Goal: Task Accomplishment & Management: Use online tool/utility

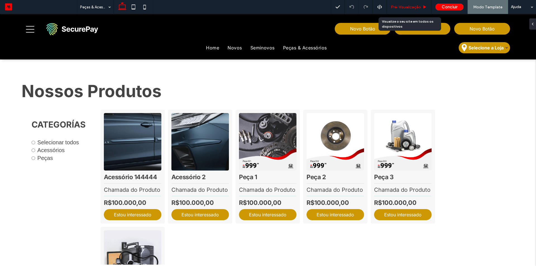
click at [415, 8] on span "Pré-Visualizaçāo" at bounding box center [406, 7] width 30 height 5
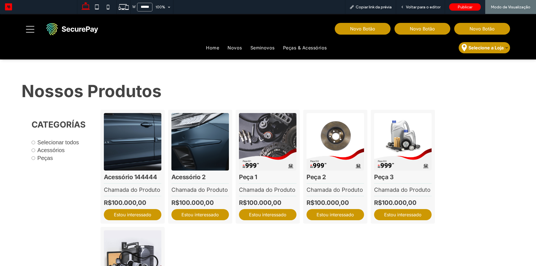
click at [415, 8] on span "Voltar para o editor" at bounding box center [423, 7] width 35 height 5
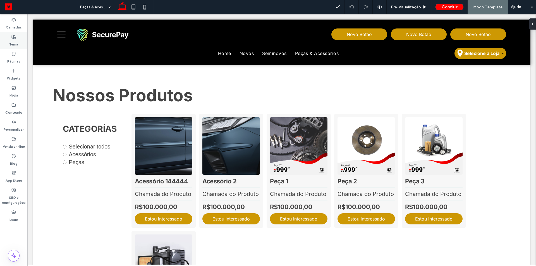
click at [14, 38] on use at bounding box center [14, 37] width 4 height 4
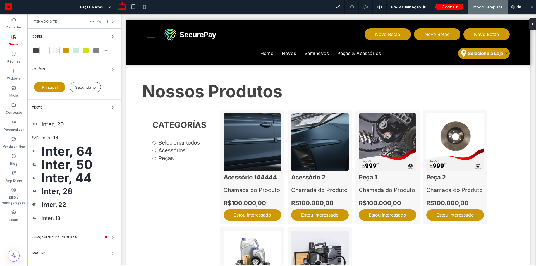
click at [67, 179] on div "Inter, 44" at bounding box center [79, 177] width 75 height 15
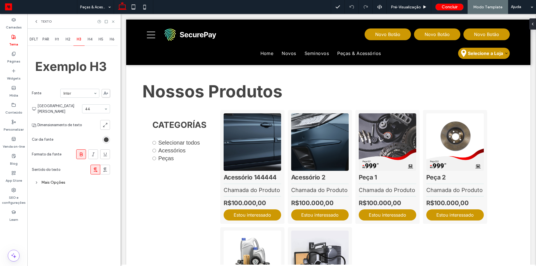
click at [67, 179] on div "Mais Opções" at bounding box center [71, 183] width 78 height 8
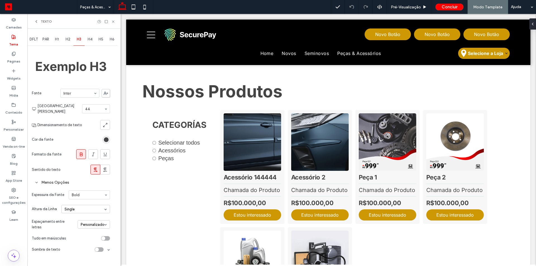
click at [50, 179] on div "Menos Opções" at bounding box center [71, 183] width 78 height 8
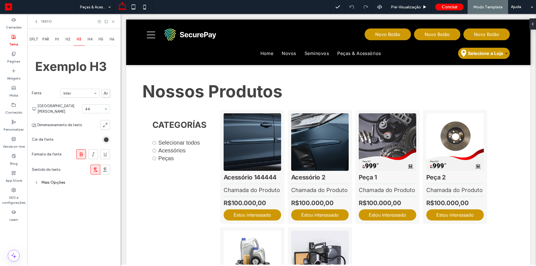
click at [68, 39] on span "H2" at bounding box center [68, 39] width 5 height 4
click at [59, 39] on span "H1" at bounding box center [57, 39] width 4 height 4
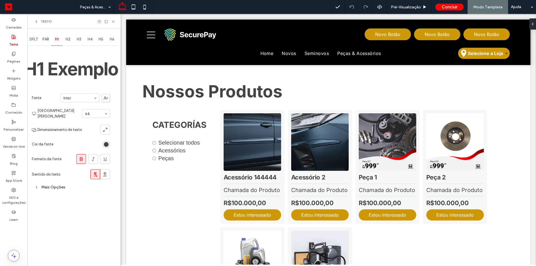
click at [71, 40] on div "H2" at bounding box center [68, 39] width 11 height 12
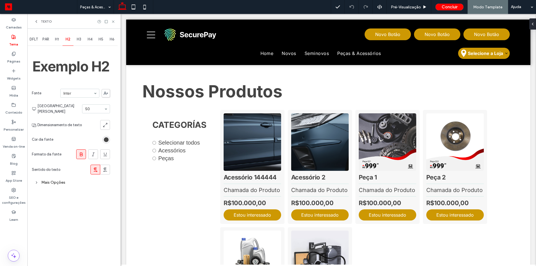
click at [58, 40] on span "H1" at bounding box center [57, 39] width 4 height 4
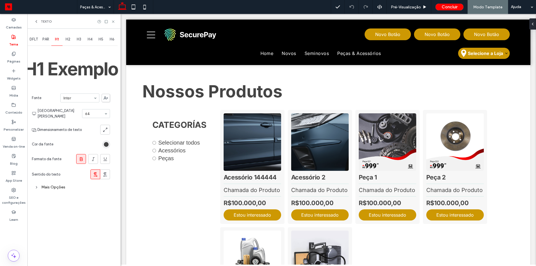
click at [70, 40] on span "H2" at bounding box center [68, 39] width 5 height 4
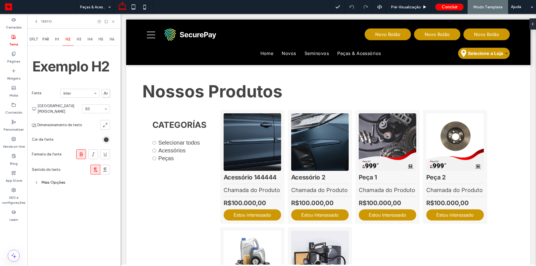
click at [80, 40] on span "H3" at bounding box center [79, 39] width 4 height 4
click at [88, 40] on span "H4" at bounding box center [90, 39] width 5 height 4
click at [104, 40] on div "H5" at bounding box center [100, 39] width 11 height 12
click at [110, 40] on span "H6" at bounding box center [112, 39] width 5 height 4
click at [101, 40] on span "H5" at bounding box center [101, 39] width 5 height 4
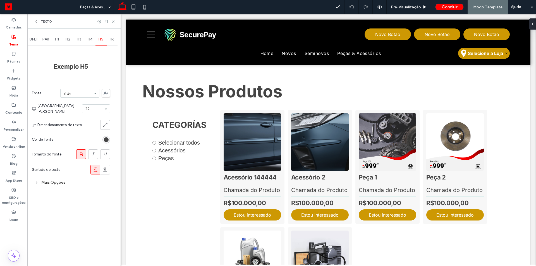
click at [92, 40] on span "H4" at bounding box center [90, 39] width 5 height 4
click at [81, 40] on span "H3" at bounding box center [79, 39] width 4 height 4
click at [70, 40] on span "H2" at bounding box center [68, 39] width 5 height 4
click at [59, 39] on span "H1" at bounding box center [57, 39] width 4 height 4
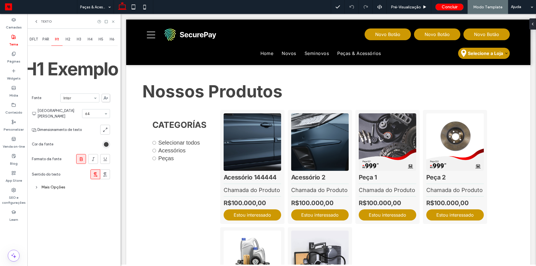
click at [49, 39] on span "PAR" at bounding box center [45, 39] width 7 height 4
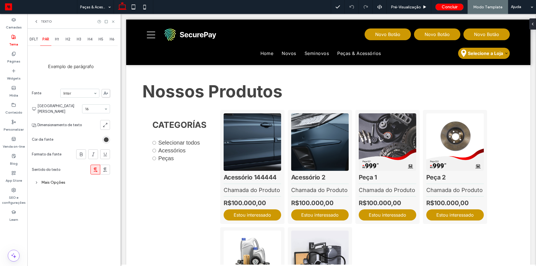
click at [39, 39] on div "DFLT" at bounding box center [33, 39] width 13 height 12
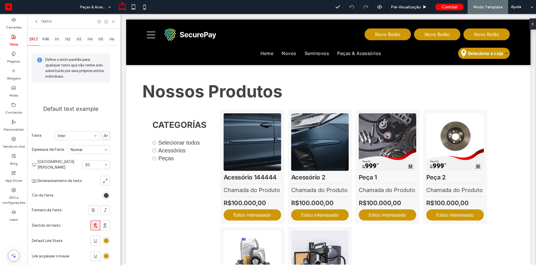
click at [38, 21] on icon at bounding box center [36, 21] width 4 height 4
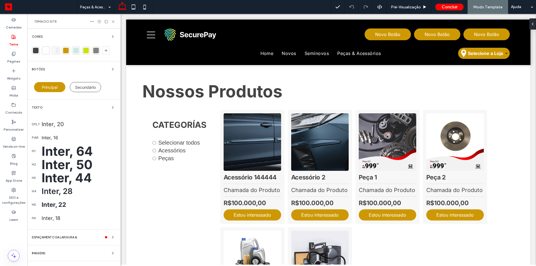
scroll to position [11, 0]
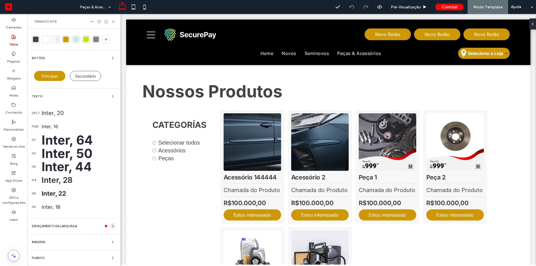
click at [111, 226] on icon "button" at bounding box center [113, 226] width 4 height 4
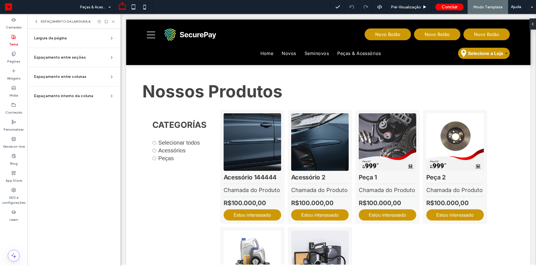
scroll to position [0, 0]
click at [81, 39] on div "Largura da página" at bounding box center [71, 38] width 75 height 6
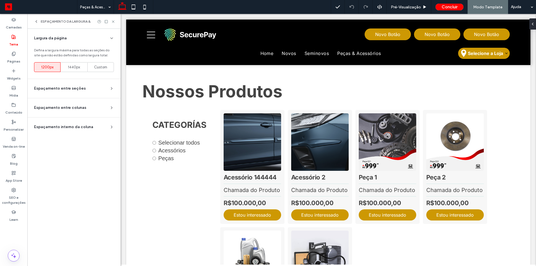
click at [81, 39] on div "Largura da página" at bounding box center [71, 38] width 75 height 6
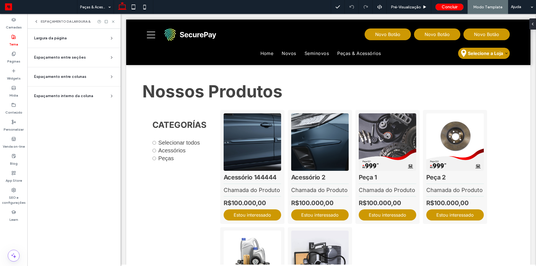
click at [76, 57] on span "Espaçamento entre seções" at bounding box center [60, 58] width 52 height 6
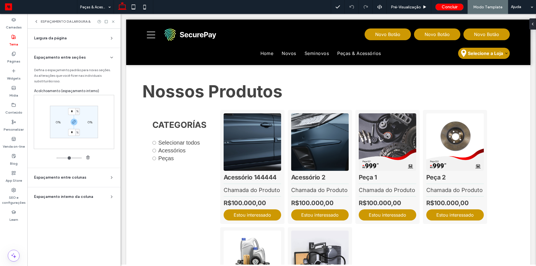
click at [76, 57] on span "Espaçamento entre seções" at bounding box center [60, 58] width 52 height 6
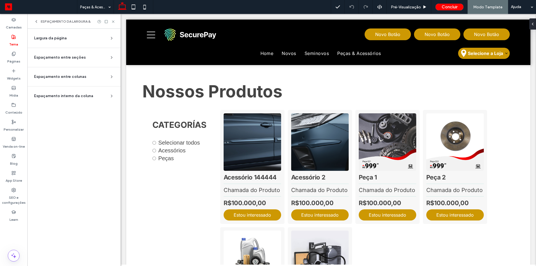
click at [82, 80] on section "Espaçamento entre colunas Defina o espaçamento padrão para novas colunas. As al…" at bounding box center [74, 76] width 84 height 19
click at [85, 74] on div "Espaçamento entre colunas" at bounding box center [71, 77] width 75 height 6
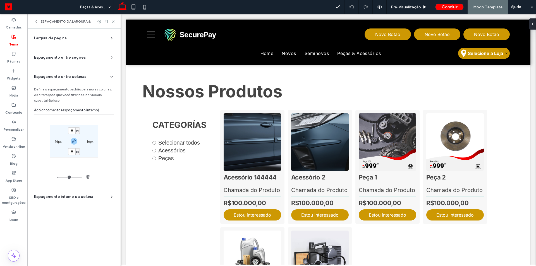
click at [85, 74] on div "Espaçamento entre colunas" at bounding box center [71, 77] width 75 height 6
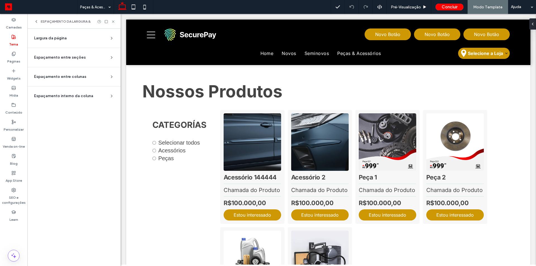
click at [83, 95] on span "Espaçamento interno da coluna" at bounding box center [63, 96] width 59 height 6
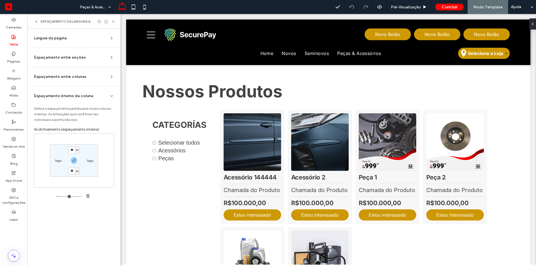
click at [83, 96] on span "Espaçamento interno da coluna" at bounding box center [63, 96] width 59 height 6
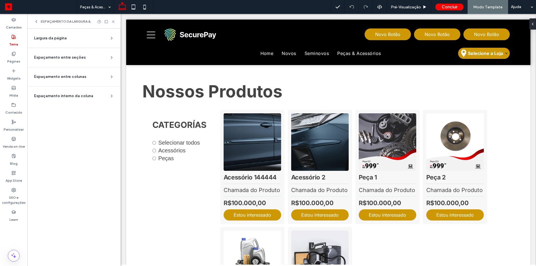
click at [36, 21] on use at bounding box center [36, 21] width 1 height 2
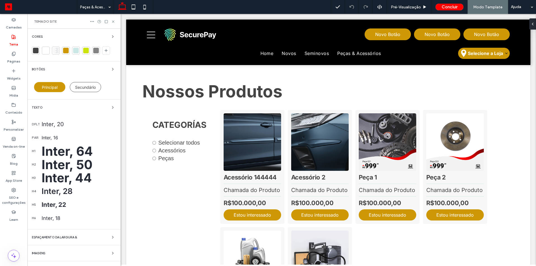
scroll to position [11, 0]
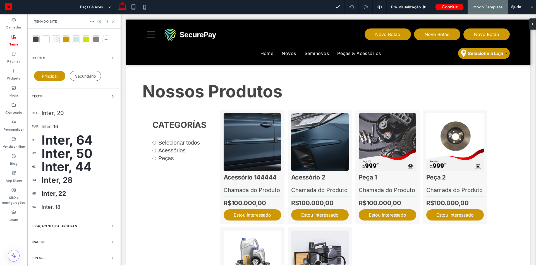
click at [112, 22] on icon at bounding box center [113, 22] width 4 height 4
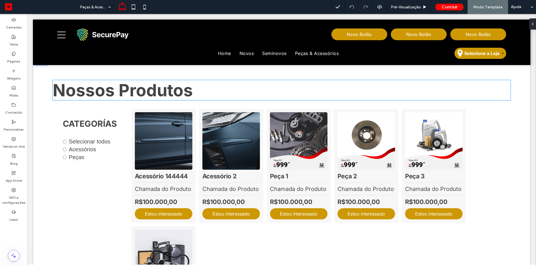
scroll to position [0, 0]
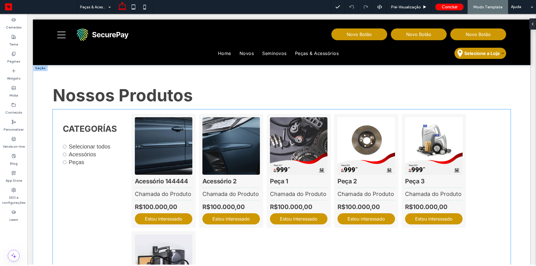
click at [78, 122] on h3 "CATEGORÍAS" at bounding box center [91, 128] width 61 height 13
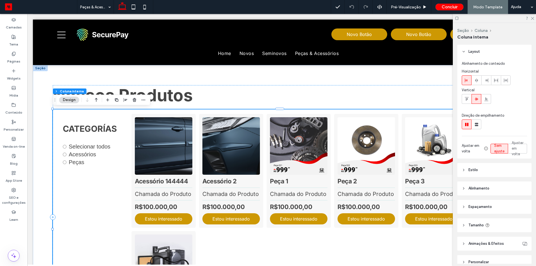
click at [78, 122] on h3 "CATEGORÍAS" at bounding box center [91, 128] width 61 height 13
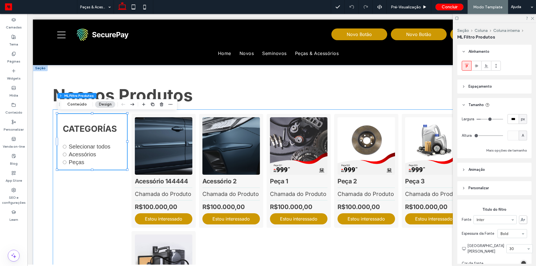
click at [94, 198] on div "CATEGORÍAS Selecionar todos Acessórios Peças Acessório 144444 Chamada do Produt…" at bounding box center [282, 229] width 458 height 240
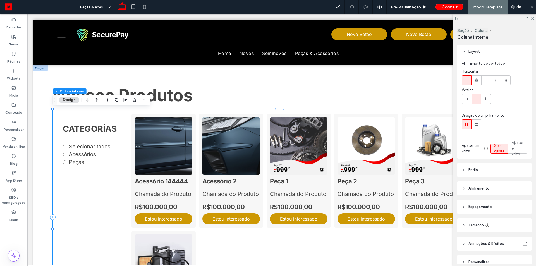
click at [486, 206] on span "Espaçamento" at bounding box center [479, 207] width 23 height 6
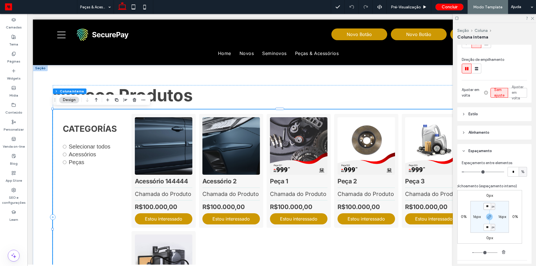
click at [485, 208] on input "**" at bounding box center [487, 206] width 7 height 7
type input "**"
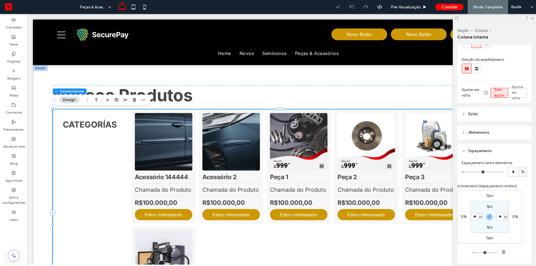
type input "*"
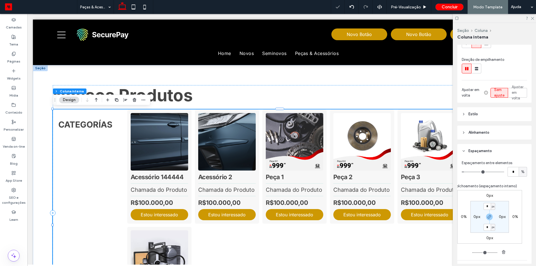
type input "*"
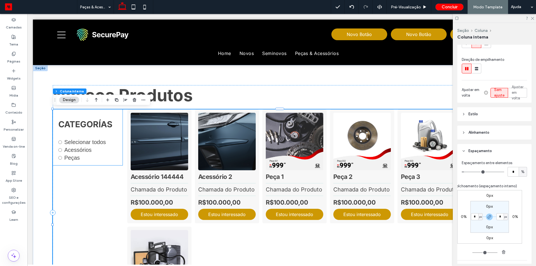
click at [69, 150] on label "Acessórios" at bounding box center [77, 150] width 27 height 6
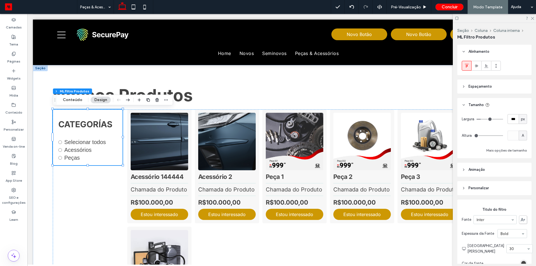
click at [69, 150] on label "Acessórios" at bounding box center [77, 150] width 27 height 6
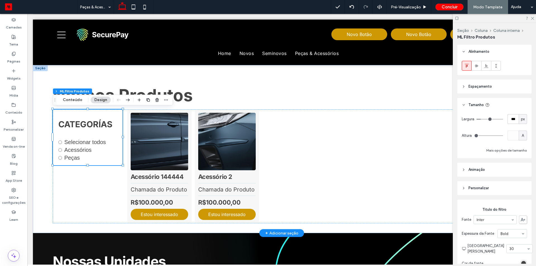
click at [74, 160] on label "Peças" at bounding box center [72, 158] width 16 height 6
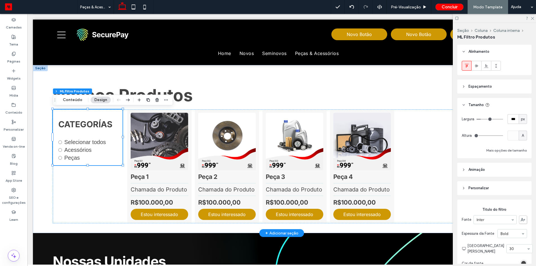
click at [75, 150] on label "Acessórios" at bounding box center [77, 150] width 27 height 6
click at [75, 158] on label "Peças" at bounding box center [72, 158] width 16 height 6
click at [75, 150] on label "Acessórios" at bounding box center [77, 150] width 27 height 6
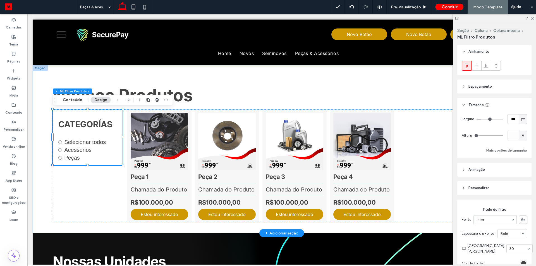
click at [75, 158] on label "Peças" at bounding box center [72, 158] width 16 height 6
click at [75, 149] on label "Acessórios" at bounding box center [77, 150] width 27 height 6
click at [75, 161] on div "Peças" at bounding box center [87, 158] width 61 height 6
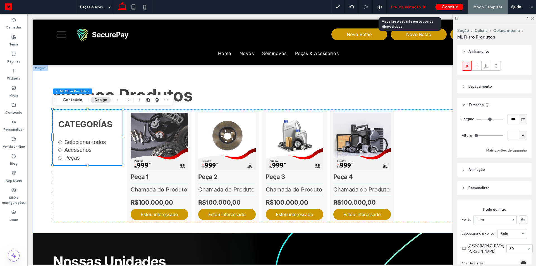
click at [410, 3] on div "Pré-Visualizaçāo" at bounding box center [409, 7] width 45 height 14
click at [405, 6] on span "Pré-Visualizaçāo" at bounding box center [406, 7] width 30 height 5
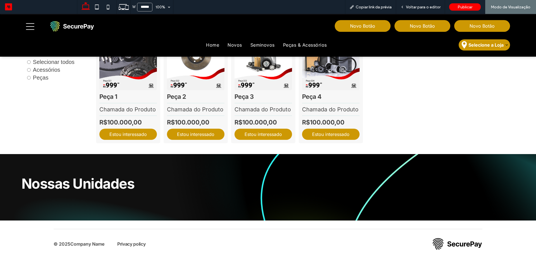
scroll to position [73, 0]
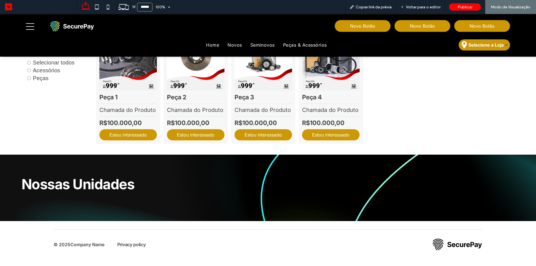
click at [457, 108] on div "Peça 1 Chamada do Produto R$100.000,00 Estou interessado Peça 2 Chamada do Prod…" at bounding box center [289, 87] width 386 height 114
click at [457, 107] on div "Peça 1 Chamada do Produto R$100.000,00 Estou interessado Peça 2 Chamada do Prod…" at bounding box center [289, 87] width 386 height 114
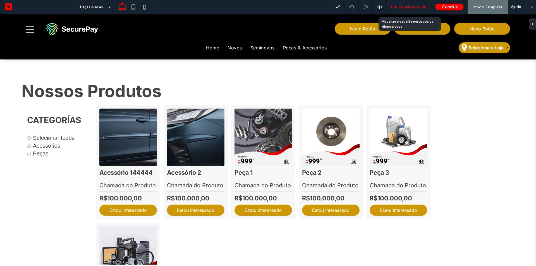
click at [408, 9] on div "Pré-Visualizaçāo" at bounding box center [409, 7] width 45 height 14
click at [403, 7] on span "Pré-Visualizaçāo" at bounding box center [406, 7] width 30 height 5
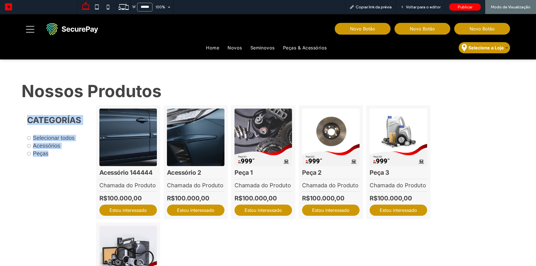
drag, startPoint x: 20, startPoint y: 109, endPoint x: 76, endPoint y: 175, distance: 87.2
click at [76, 175] on div "Nossos Produtos ﻿ CATEGORÍAS Selecionar todos Acessórios Peças Acessório 144444…" at bounding box center [268, 203] width 536 height 288
click at [26, 107] on div "CATEGORÍAS Selecionar todos Acessórios Peças" at bounding box center [56, 133] width 70 height 56
drag, startPoint x: 22, startPoint y: 103, endPoint x: 46, endPoint y: 184, distance: 84.0
click at [44, 184] on div "Nossos Produtos ﻿ CATEGORÍAS Selecionar todos Acessórios Peças Acessório 144444…" at bounding box center [267, 208] width 493 height 255
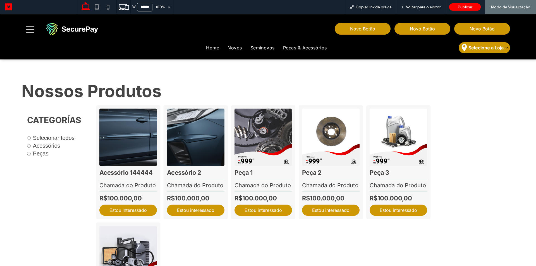
click at [76, 162] on div "CATEGORÍAS Selecionar todos Acessórios Peças Acessório 144444 Chamada do Produt…" at bounding box center [267, 220] width 493 height 231
click at [420, 6] on span "Voltar para o editor" at bounding box center [423, 7] width 35 height 5
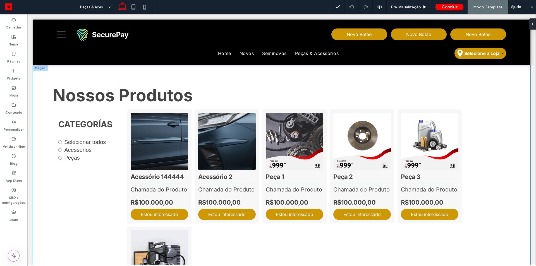
click at [38, 80] on div "Nossos Produtos ﻿ CATEGORÍAS Selecionar todos Acessórios Peças Acessório 144444…" at bounding box center [282, 207] width 498 height 285
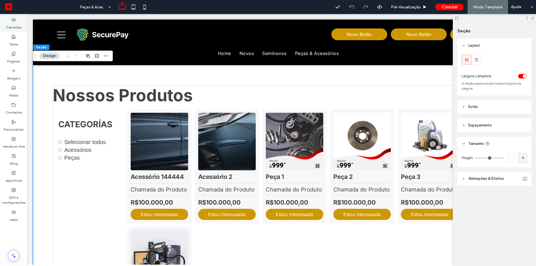
click at [21, 23] on label "Camadas" at bounding box center [14, 26] width 16 height 8
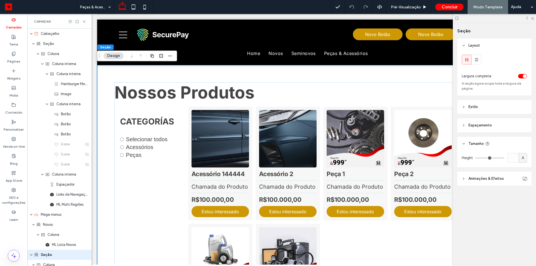
scroll to position [107, 0]
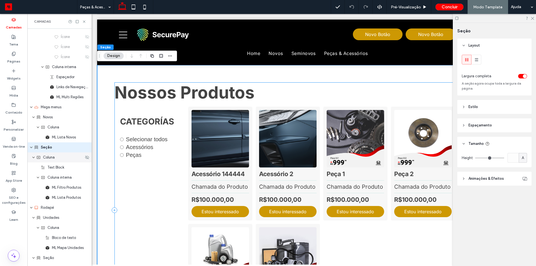
click at [54, 158] on span "Coluna" at bounding box center [49, 158] width 12 height 6
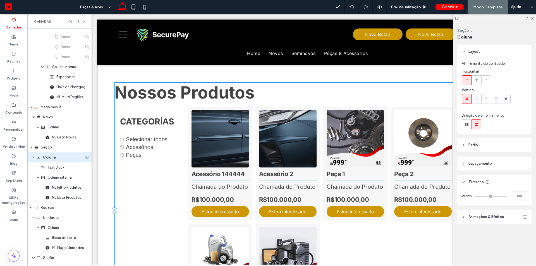
scroll to position [118, 0]
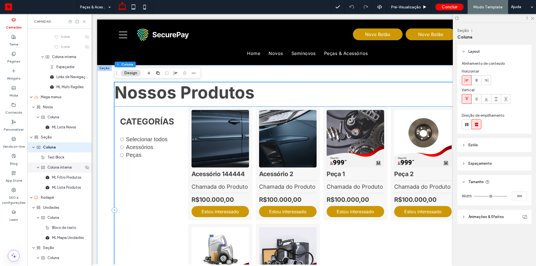
click at [58, 170] on span "Coluna interna" at bounding box center [59, 168] width 24 height 6
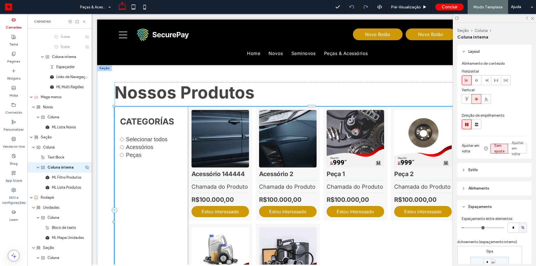
scroll to position [138, 0]
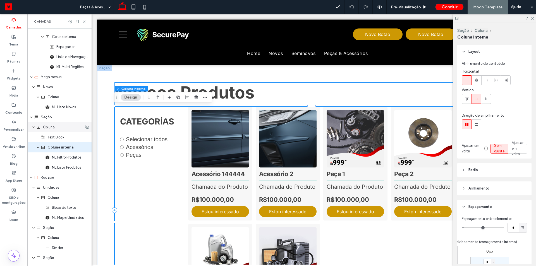
click at [51, 128] on span "Coluna" at bounding box center [49, 128] width 12 height 6
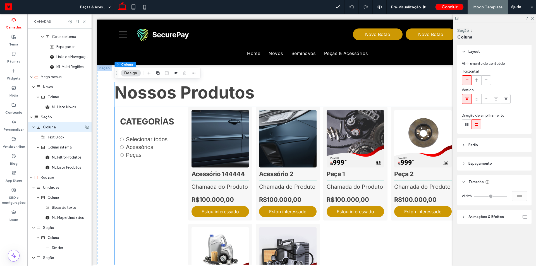
scroll to position [118, 0]
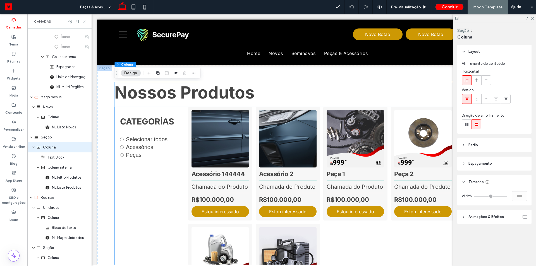
click at [84, 20] on icon at bounding box center [84, 22] width 4 height 4
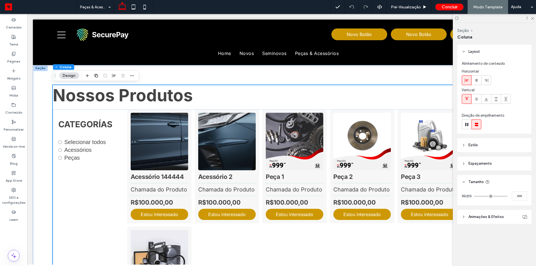
click at [534, 19] on div at bounding box center [494, 18] width 83 height 9
drag, startPoint x: 533, startPoint y: 17, endPoint x: 505, endPoint y: 3, distance: 31.0
click at [533, 17] on icon at bounding box center [532, 18] width 4 height 4
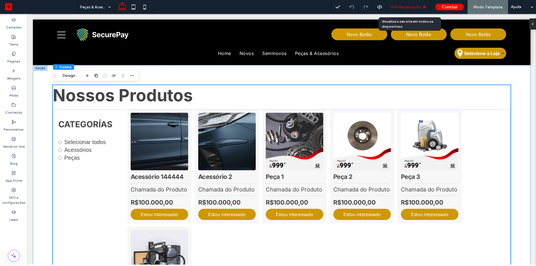
click at [408, 6] on span "Pré-Visualizaçāo" at bounding box center [406, 7] width 30 height 5
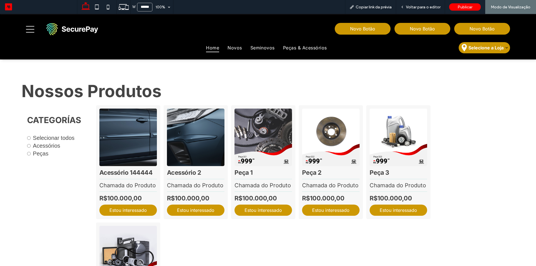
click at [206, 48] on span "Home" at bounding box center [212, 48] width 13 height 8
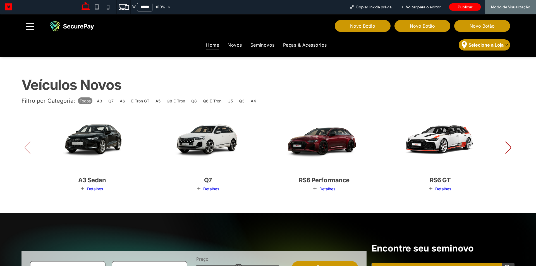
scroll to position [165, 0]
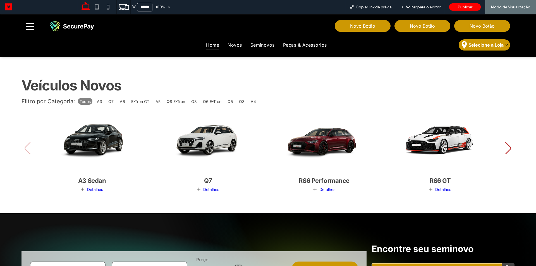
click at [108, 144] on img "1 / 22" at bounding box center [92, 140] width 119 height 74
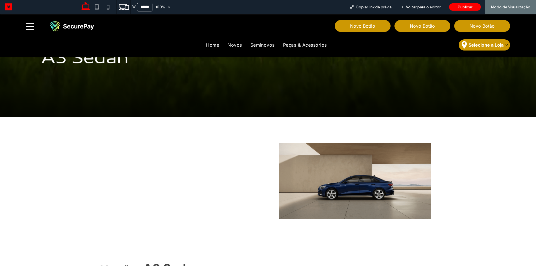
scroll to position [81, 0]
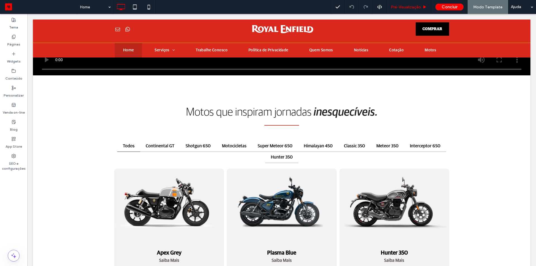
click at [413, 6] on span "Pré-Visualizaçāo" at bounding box center [406, 7] width 30 height 5
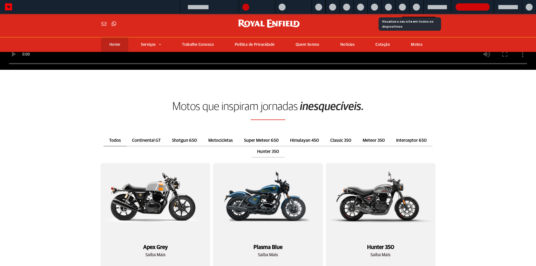
scroll to position [195, 0]
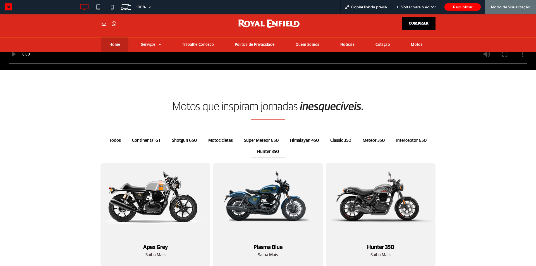
click at [155, 211] on img "1 / 37" at bounding box center [155, 197] width 115 height 72
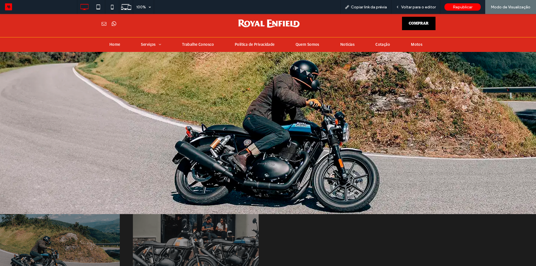
scroll to position [251, 0]
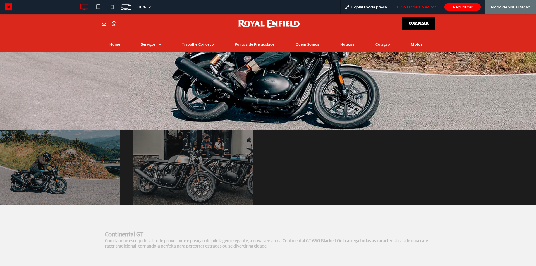
click at [410, 6] on span "Voltar para o editor" at bounding box center [418, 7] width 35 height 5
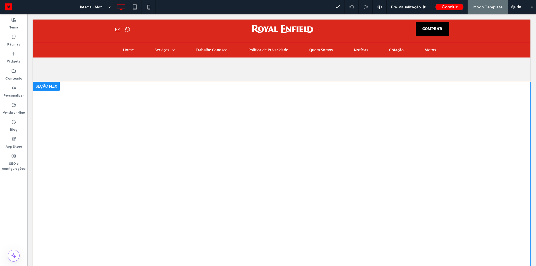
scroll to position [251, 0]
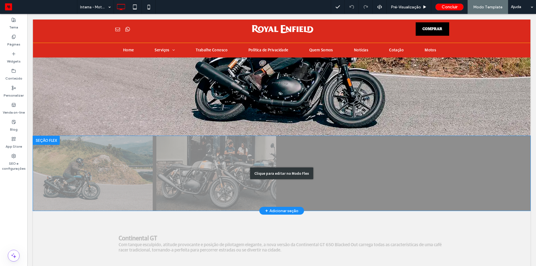
click at [318, 155] on div "Clique para editar no Modo Flex" at bounding box center [282, 173] width 498 height 75
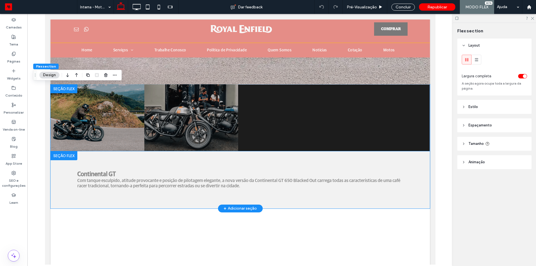
click at [271, 165] on div "Continental GT Com tanque esculpido, atitude provocante e posição de pilotagem …" at bounding box center [240, 179] width 335 height 57
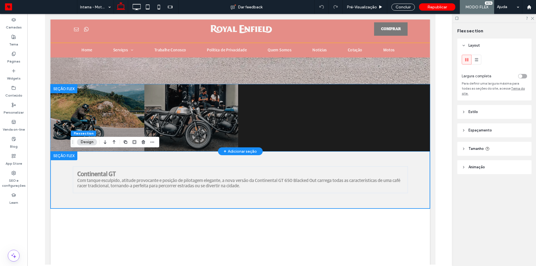
click at [275, 123] on div at bounding box center [239, 117] width 379 height 67
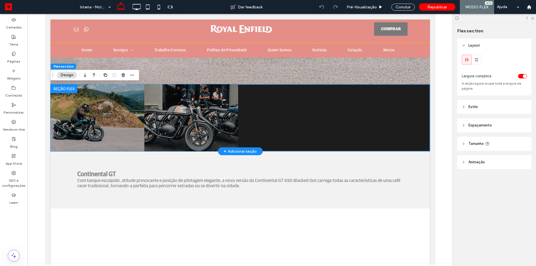
click at [190, 119] on img "2 / 2" at bounding box center [190, 118] width 103 height 74
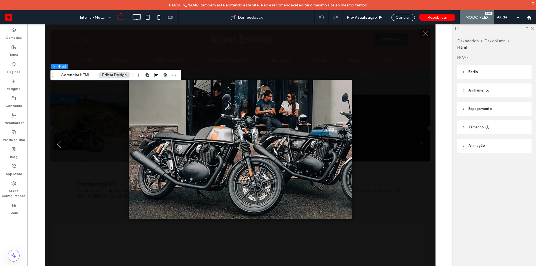
click at [84, 119] on div at bounding box center [240, 150] width 391 height 140
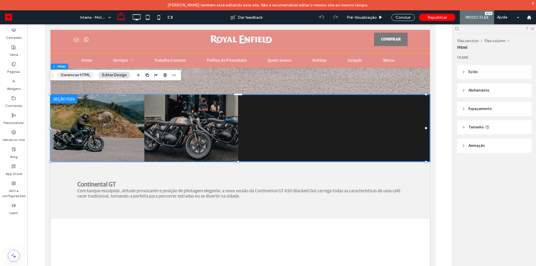
click at [79, 72] on button "Gerenciar HTML" at bounding box center [75, 75] width 37 height 7
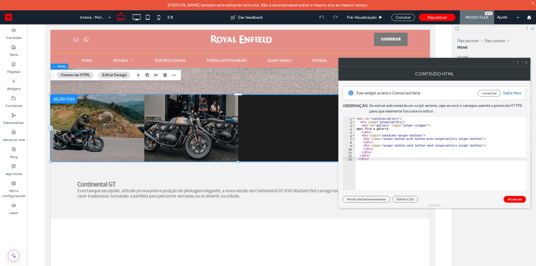
type textarea "**********"
click at [384, 119] on div "< div id = "containerGallery" > < div class = "swiperGallery" > < div id = "gal…" at bounding box center [440, 157] width 171 height 80
click at [527, 63] on icon at bounding box center [526, 62] width 4 height 4
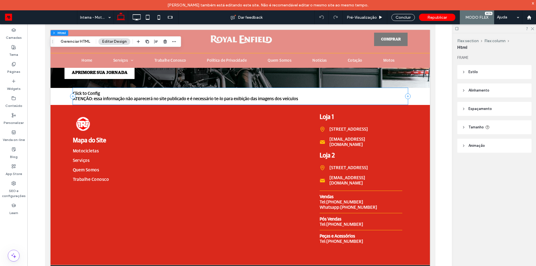
scroll to position [718, 0]
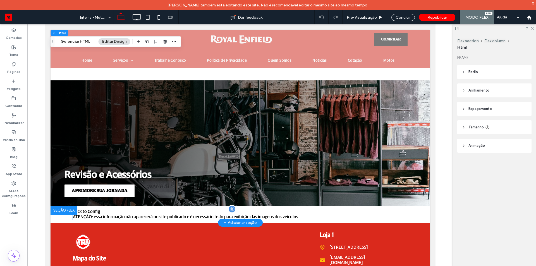
click at [175, 219] on span "Click to Config ATENÇÃO: essa informação não aparecerá no site publicado e é ne…" at bounding box center [185, 214] width 225 height 10
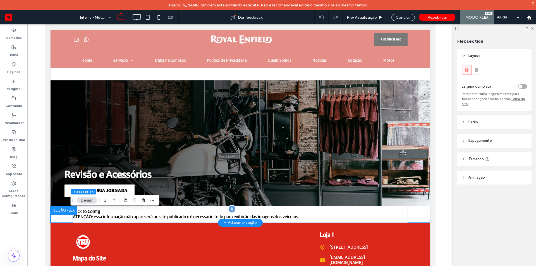
click at [113, 217] on div "Click to Config ATENÇÃO: essa informação não aparecerá no site publicado e é ne…" at bounding box center [240, 214] width 335 height 11
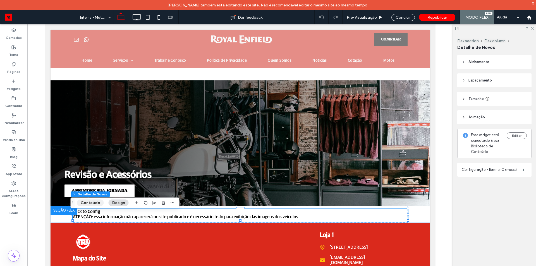
click at [93, 201] on button "Conteúdo" at bounding box center [90, 203] width 27 height 7
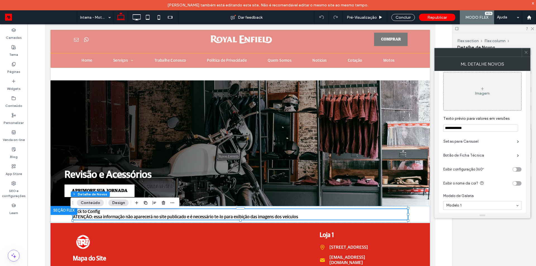
scroll to position [140, 0]
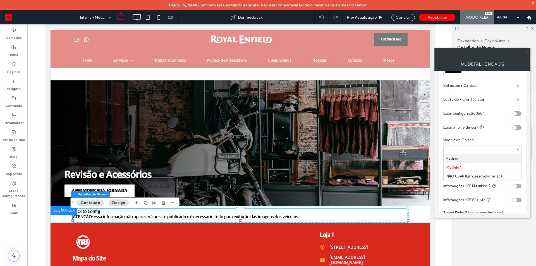
click at [527, 52] on use at bounding box center [526, 52] width 3 height 3
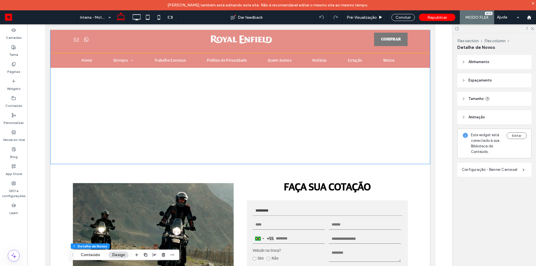
scroll to position [243, 0]
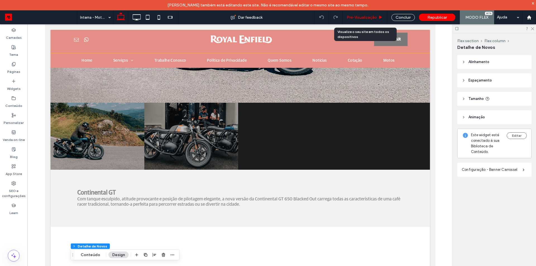
click at [364, 15] on span "Pré-Visualizaçāo" at bounding box center [362, 17] width 30 height 5
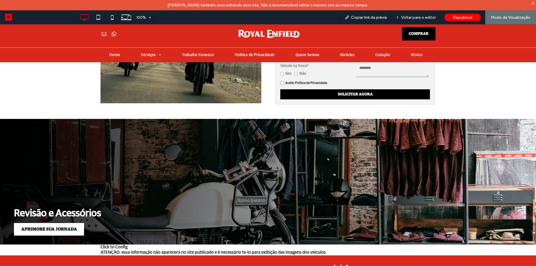
scroll to position [912, 0]
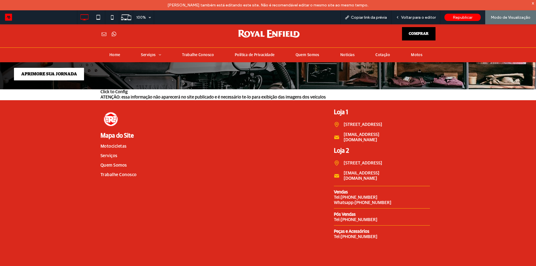
click at [226, 89] on div "Click to Config ATENÇÃO: essa informação não aparecerá no site publicado e é ne…" at bounding box center [268, 94] width 335 height 11
click at [429, 15] on span "Voltar para o editor" at bounding box center [418, 17] width 35 height 5
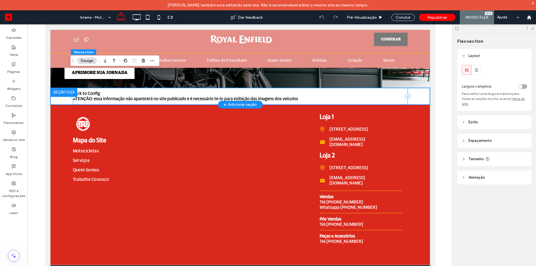
scroll to position [857, 0]
click at [159, 91] on div "Click to Config ATENÇÃO: essa informação não aparecerá no site publicado e é ne…" at bounding box center [240, 96] width 335 height 11
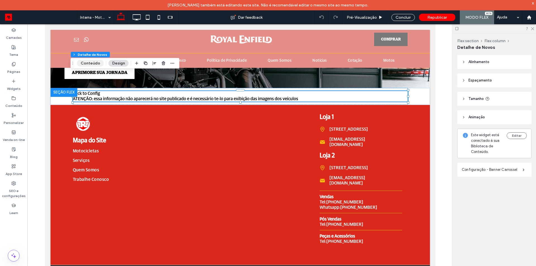
click at [92, 66] on button "Conteúdo" at bounding box center [90, 63] width 27 height 7
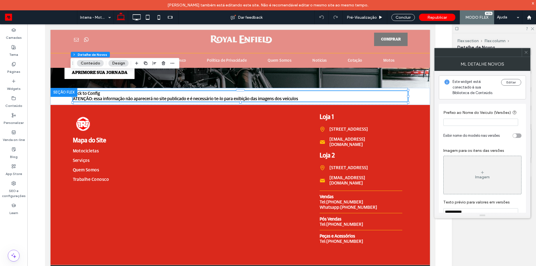
scroll to position [168, 0]
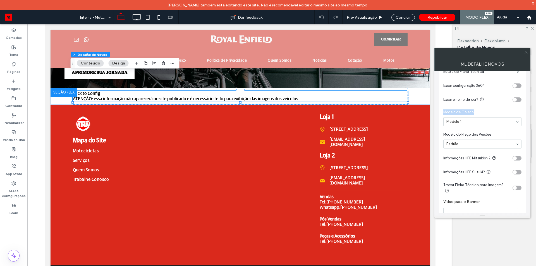
drag, startPoint x: 442, startPoint y: 112, endPoint x: 492, endPoint y: 112, distance: 50.5
click at [492, 112] on div "**********" at bounding box center [482, 86] width 87 height 301
click at [527, 53] on icon at bounding box center [526, 52] width 4 height 4
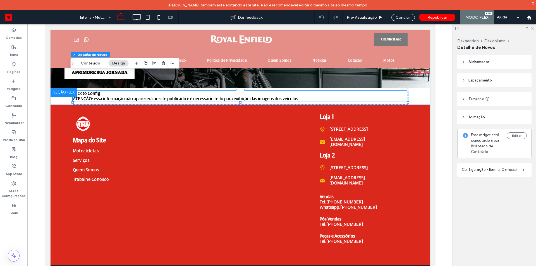
click at [533, 29] on icon at bounding box center [532, 29] width 4 height 4
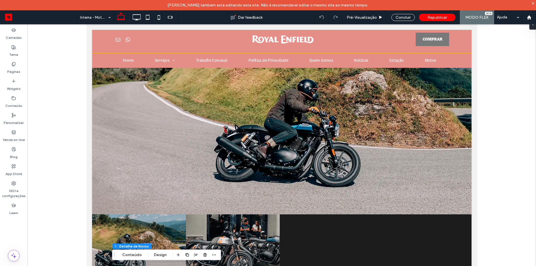
scroll to position [0, 0]
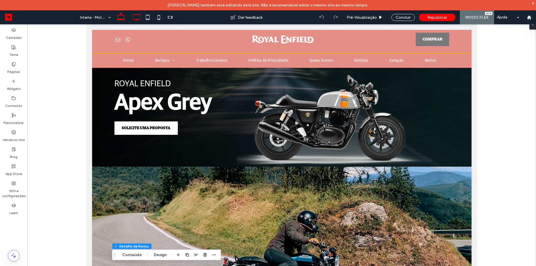
click at [138, 16] on icon at bounding box center [136, 17] width 11 height 11
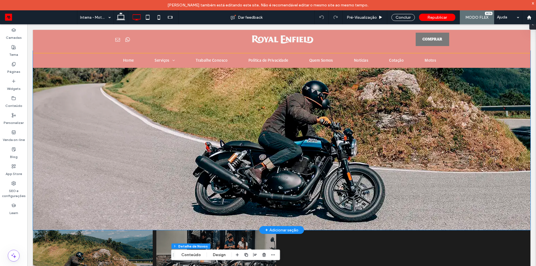
scroll to position [307, 0]
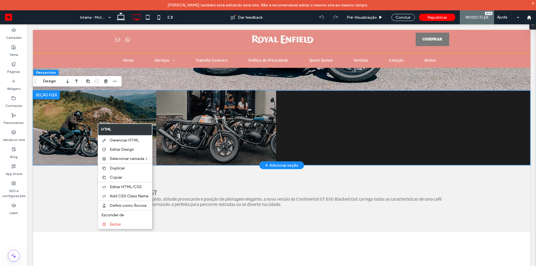
click at [91, 109] on img "1 / 2" at bounding box center [93, 128] width 132 height 82
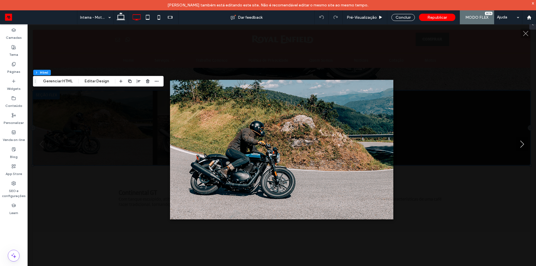
click at [85, 109] on div at bounding box center [281, 150] width 509 height 140
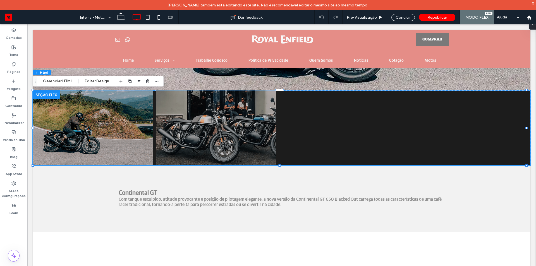
click at [65, 77] on div "Flex section Flex column Html Gerenciar HTML Editar Design" at bounding box center [98, 81] width 131 height 11
click at [64, 81] on button "Gerenciar HTML" at bounding box center [57, 81] width 37 height 7
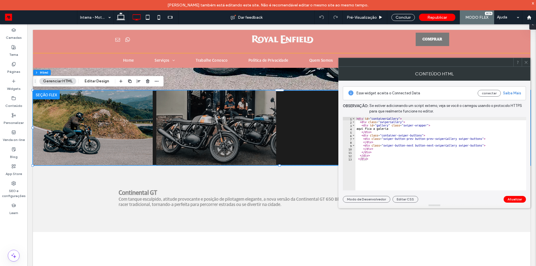
click at [64, 81] on button "Gerenciar HTML" at bounding box center [57, 81] width 37 height 7
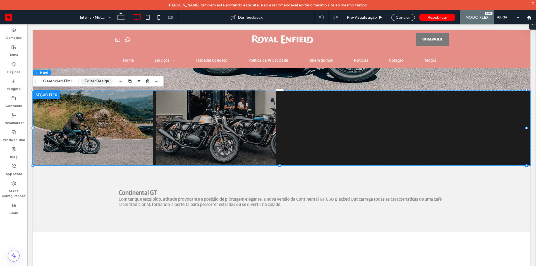
click at [89, 81] on button "Editar Design" at bounding box center [97, 81] width 32 height 7
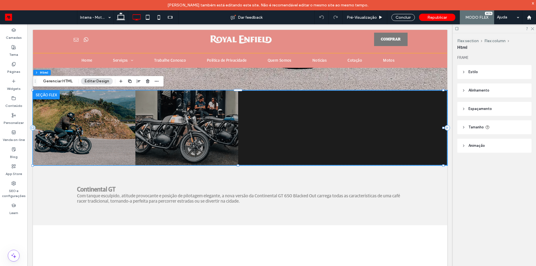
click at [500, 130] on header "Tamanho" at bounding box center [494, 127] width 74 height 14
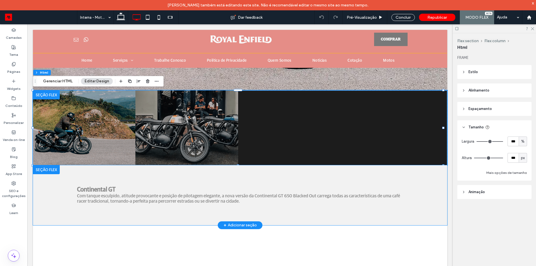
click at [284, 177] on div "Continental GT Com tanque esculpido, atitude provocante e posição de pilotagem …" at bounding box center [240, 195] width 335 height 60
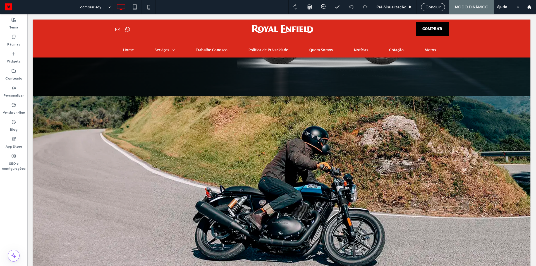
scroll to position [279, 0]
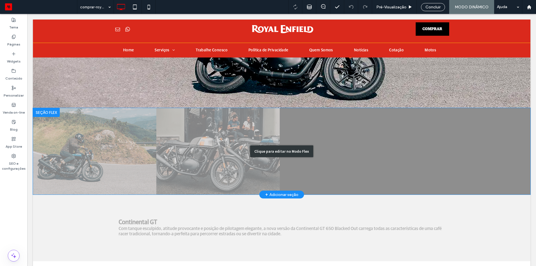
click at [252, 132] on div "Clique para editar no Modo Flex" at bounding box center [282, 151] width 498 height 87
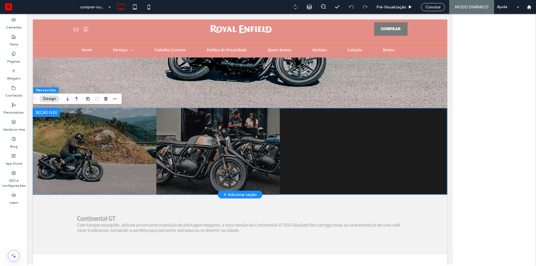
click at [204, 130] on img "2 / 2" at bounding box center [218, 151] width 136 height 95
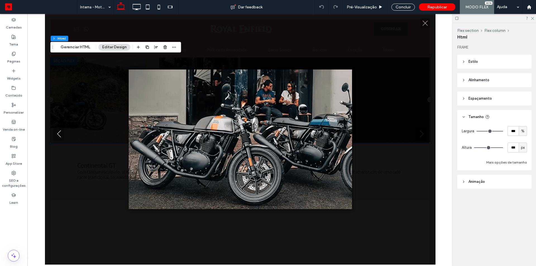
click at [87, 105] on div at bounding box center [240, 140] width 391 height 140
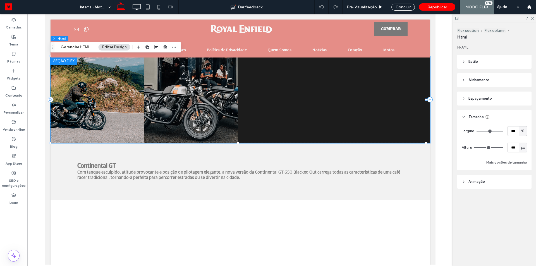
click at [72, 43] on div "Flex section Flex column Html Gerenciar HTML Editar Design" at bounding box center [116, 47] width 131 height 11
click at [73, 47] on button "Gerenciar HTML" at bounding box center [75, 47] width 37 height 7
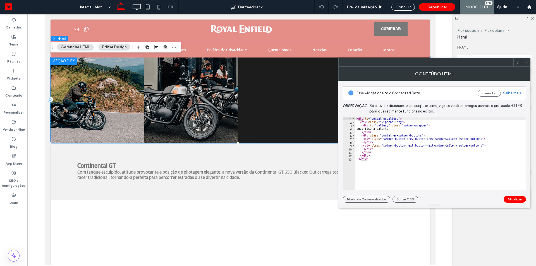
click at [388, 123] on div "< div id = "containerGallery" > < div class = "swiperGallery" > < div id = "gal…" at bounding box center [440, 157] width 171 height 80
click at [442, 123] on div "< div id = "containerGallery" > < div class = "swiperGallery" > < div id = "gal…" at bounding box center [440, 157] width 171 height 80
type textarea "**********"
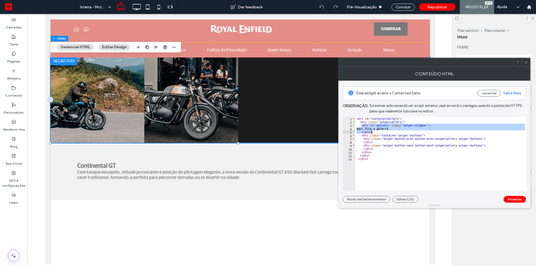
click at [527, 63] on icon at bounding box center [526, 62] width 4 height 4
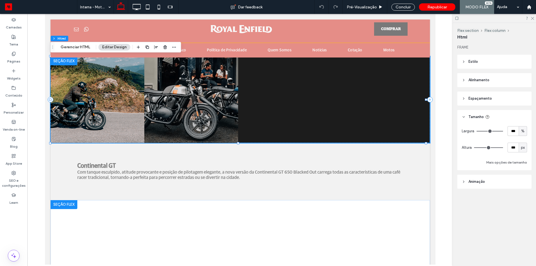
scroll to position [447, 0]
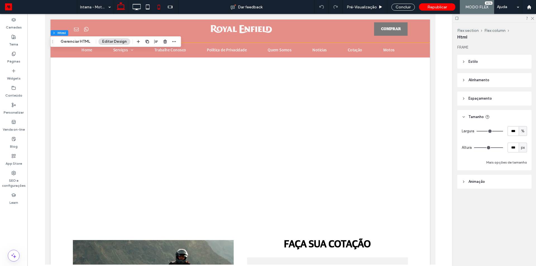
click at [157, 5] on icon at bounding box center [158, 6] width 11 height 11
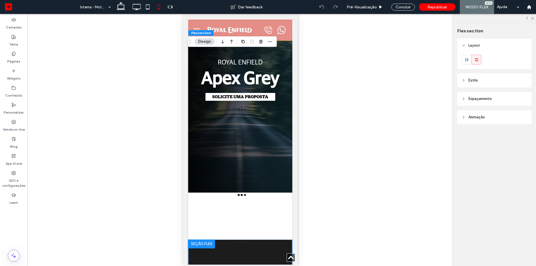
scroll to position [535, 0]
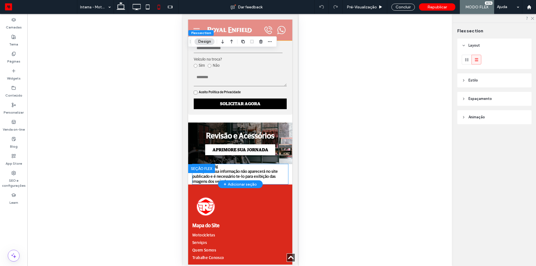
click at [231, 181] on span "Click to Config ATENÇÃO: essa informação não aparecerá no site publicado e é ne…" at bounding box center [234, 173] width 85 height 19
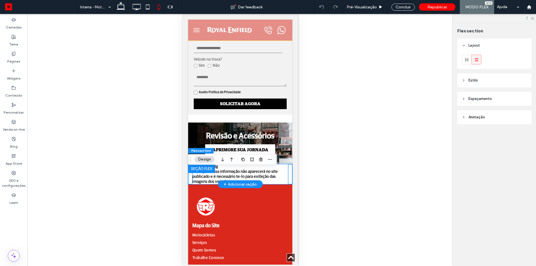
click at [215, 184] on span "Click to Config ATENÇÃO: essa informação não aparecerá no site publicado e é ne…" at bounding box center [234, 173] width 85 height 19
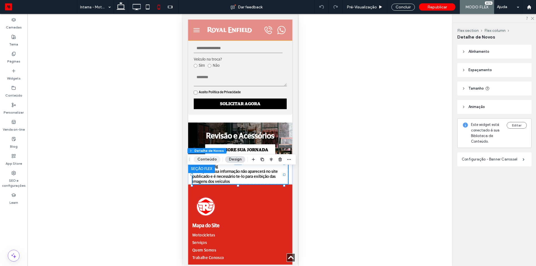
click at [210, 157] on button "Conteúdo" at bounding box center [207, 159] width 27 height 7
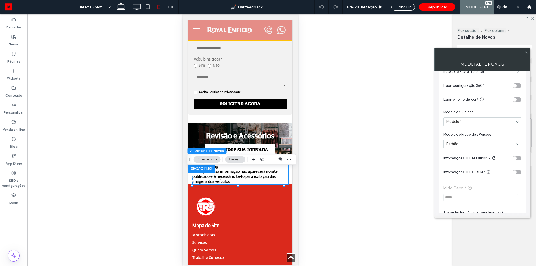
scroll to position [195, 0]
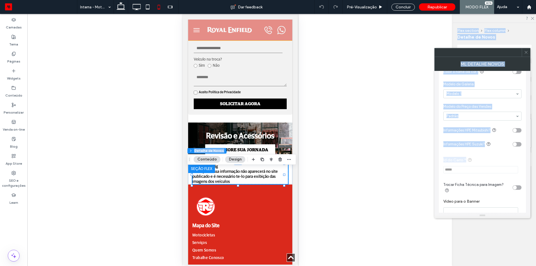
drag, startPoint x: 461, startPoint y: 168, endPoint x: 431, endPoint y: 168, distance: 29.9
click at [431, 168] on body ".wqwq-1{fill:#231f20;} .cls-1q, .cls-2q { fill-rule: evenodd; } .cls-2q { fill:…" at bounding box center [268, 133] width 536 height 266
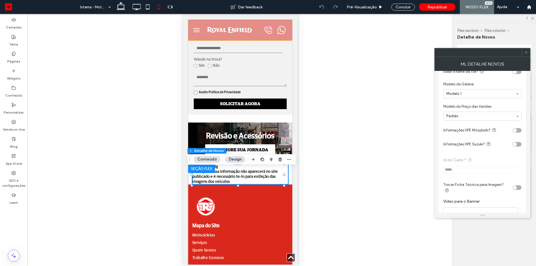
click at [449, 168] on span "Id do Carro * *****" at bounding box center [482, 165] width 78 height 28
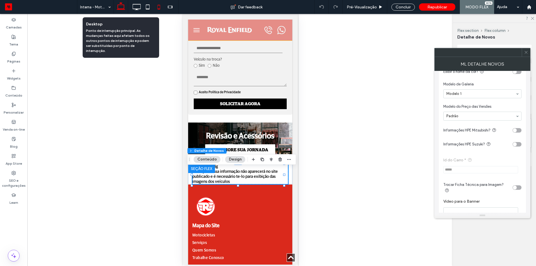
click at [123, 10] on icon at bounding box center [120, 6] width 11 height 11
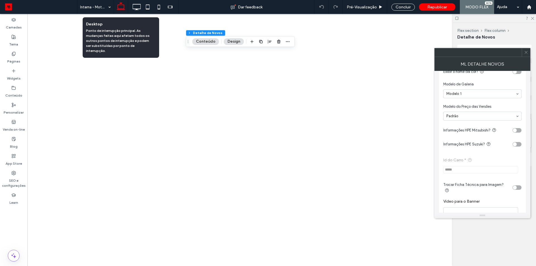
scroll to position [0, 0]
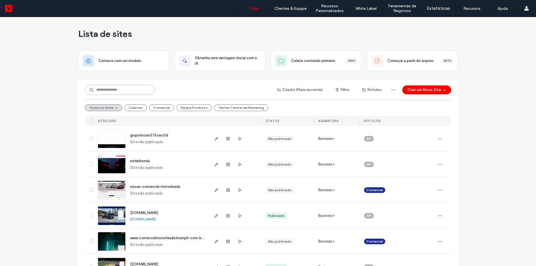
click at [112, 90] on input at bounding box center [120, 90] width 70 height 10
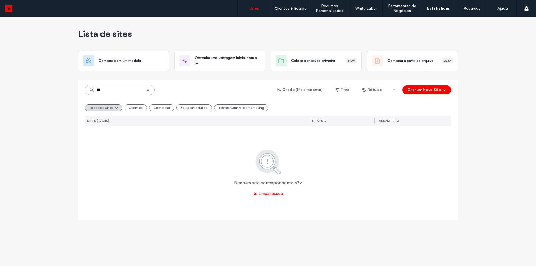
click at [112, 90] on input "***" at bounding box center [120, 90] width 70 height 10
type input "***"
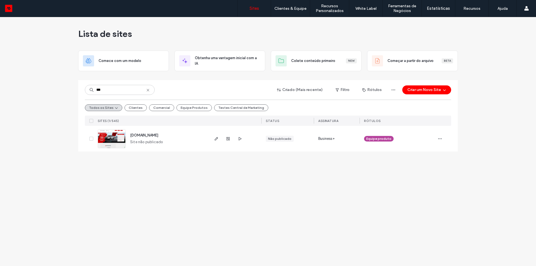
click at [155, 135] on span "[DOMAIN_NAME]" at bounding box center [144, 135] width 28 height 4
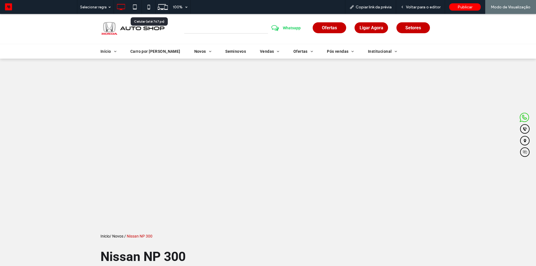
click at [150, 8] on icon at bounding box center [148, 6] width 11 height 11
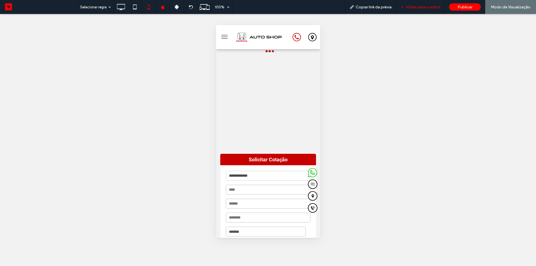
click at [428, 6] on span "Voltar para o editor" at bounding box center [423, 7] width 35 height 5
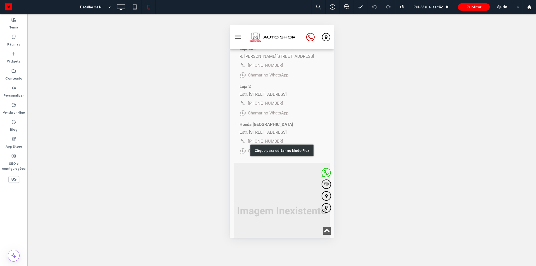
scroll to position [607, 0]
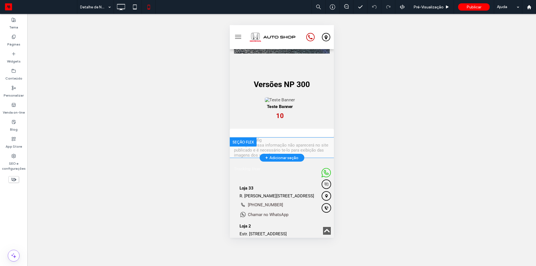
click at [251, 147] on div at bounding box center [242, 142] width 27 height 9
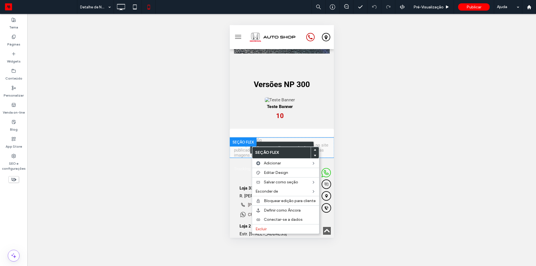
click at [243, 154] on div "Clique para editar no Modo Flex" at bounding box center [281, 148] width 104 height 20
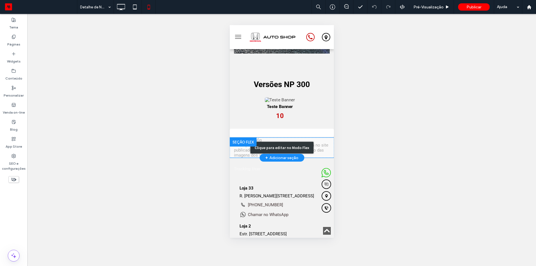
click at [243, 153] on div "Clique para editar no Modo Flex" at bounding box center [281, 148] width 104 height 20
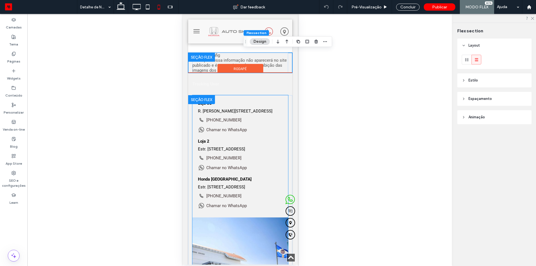
scroll to position [630, 0]
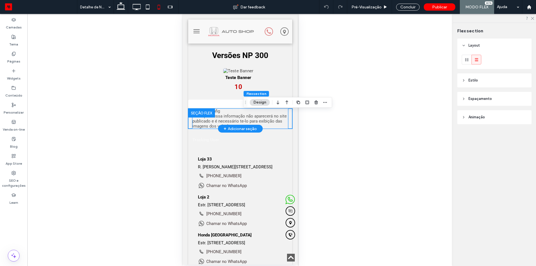
click at [256, 114] on div "Click to Config ATENÇÃO: essa informação não aparecerá no site publicado e é ne…" at bounding box center [240, 119] width 96 height 20
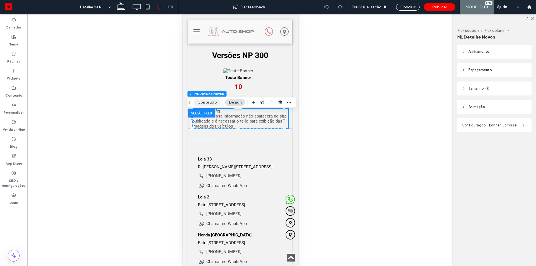
click at [207, 104] on button "Conteúdo" at bounding box center [207, 102] width 27 height 7
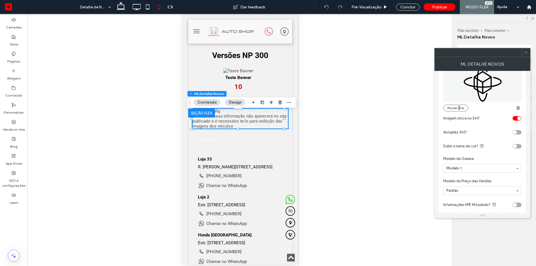
scroll to position [289, 0]
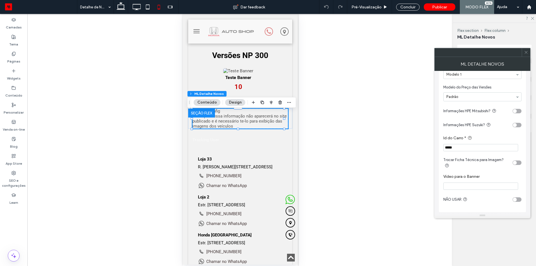
click at [467, 147] on input "*****" at bounding box center [480, 147] width 75 height 7
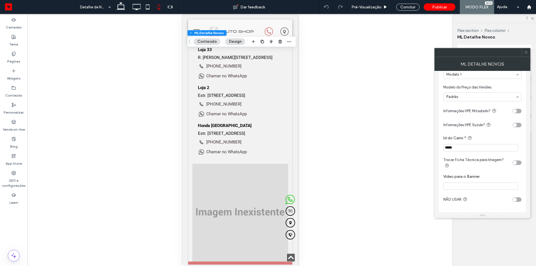
scroll to position [634, 0]
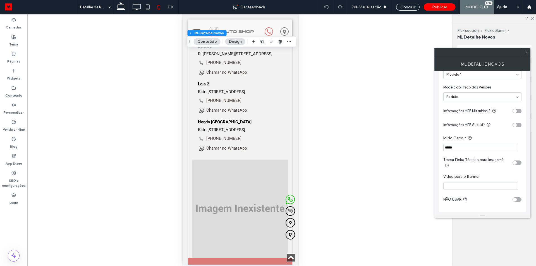
type input "*****"
click at [527, 52] on icon at bounding box center [526, 52] width 4 height 4
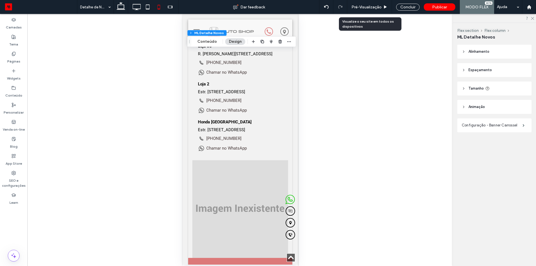
click at [365, 6] on span "Pré-Visualizaçāo" at bounding box center [367, 7] width 30 height 5
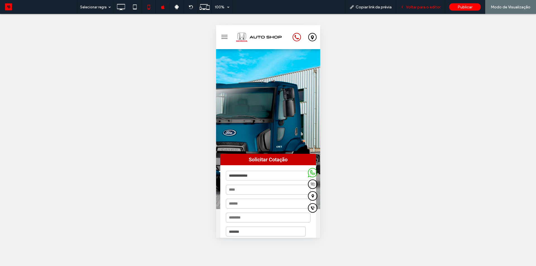
click at [418, 6] on span "Voltar para o editor" at bounding box center [423, 7] width 35 height 5
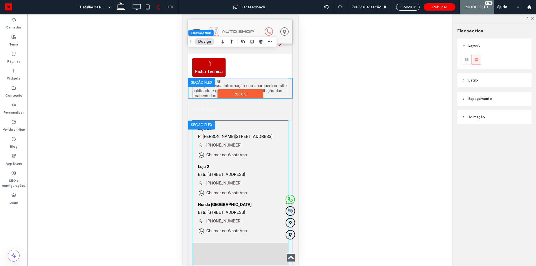
scroll to position [558, 0]
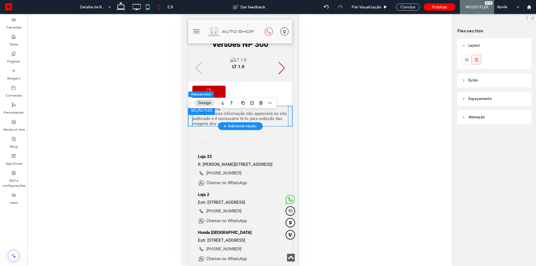
click at [213, 125] on span "Click to Config ATENÇÃO: essa informação não aparecerá no site publicado e é ne…" at bounding box center [239, 116] width 94 height 20
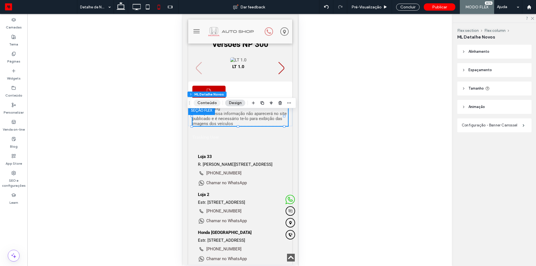
click at [214, 103] on button "Conteúdo" at bounding box center [207, 103] width 27 height 7
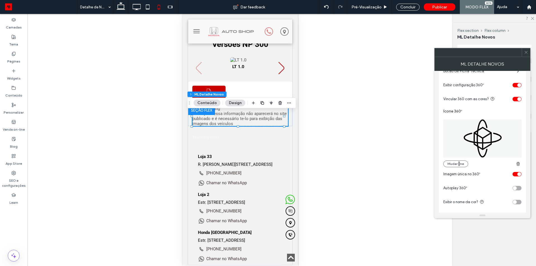
scroll to position [279, 0]
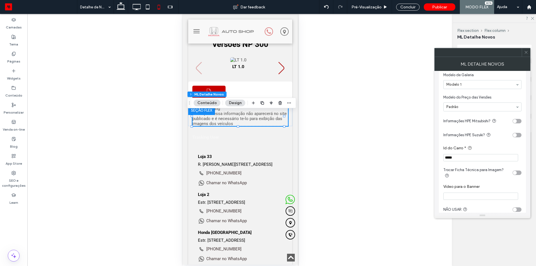
click at [446, 160] on input "*****" at bounding box center [480, 157] width 75 height 7
click at [527, 53] on icon at bounding box center [526, 52] width 4 height 4
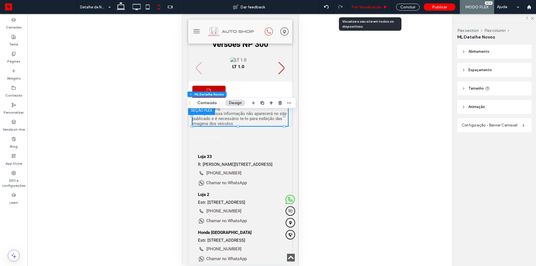
click at [368, 2] on div "Pré-Visualizaçāo" at bounding box center [369, 7] width 45 height 14
click at [368, 5] on span "Pré-Visualizaçāo" at bounding box center [367, 7] width 30 height 5
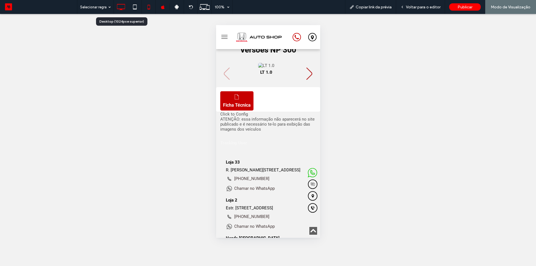
click at [121, 3] on icon at bounding box center [120, 6] width 11 height 11
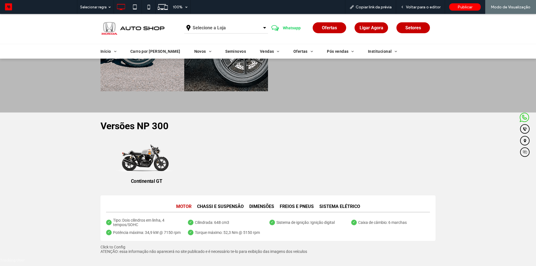
scroll to position [558, 0]
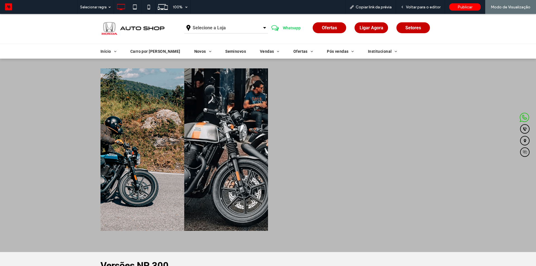
click div "Click To Paste Click To Paste Selecione a Loja Minas Gerais Rio de Janeiro Clic…"
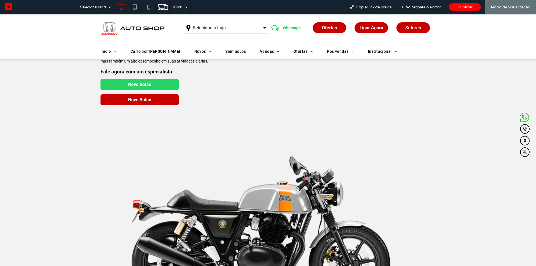
scroll to position [0, 0]
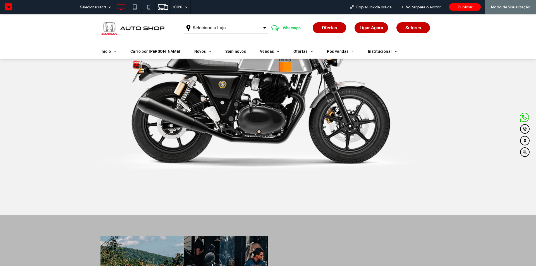
scroll to position [586, 0]
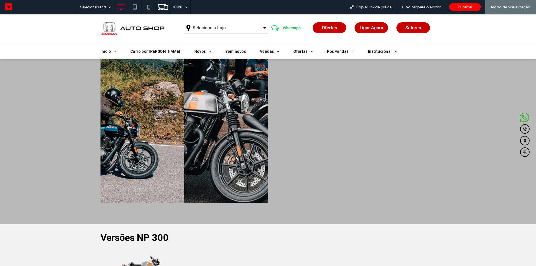
click at [183, 149] on img "2 / 2" at bounding box center [226, 121] width 92 height 179
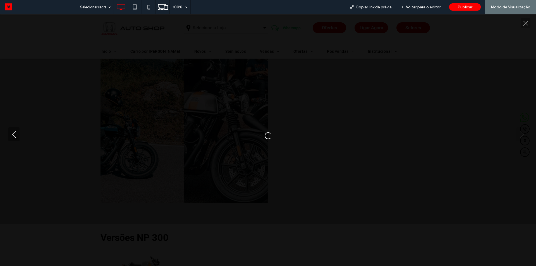
scroll to position [587, 0]
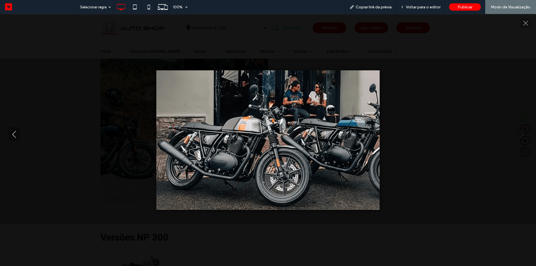
click at [104, 149] on div at bounding box center [268, 140] width 536 height 140
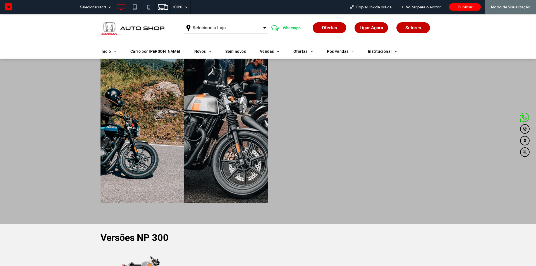
click at [93, 126] on div at bounding box center [268, 122] width 536 height 205
click at [425, 10] on div "Voltar para o editor" at bounding box center [420, 7] width 49 height 14
click at [46, 161] on div at bounding box center [268, 122] width 536 height 205
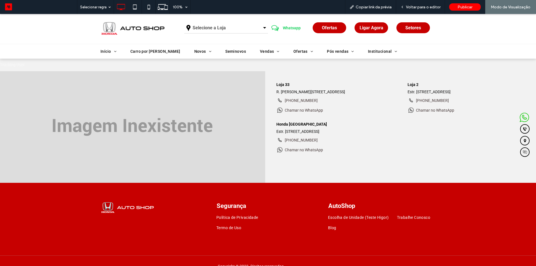
scroll to position [838, 0]
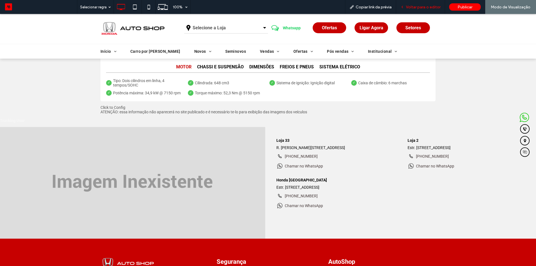
click at [431, 5] on span "Voltar para o editor" at bounding box center [423, 7] width 35 height 5
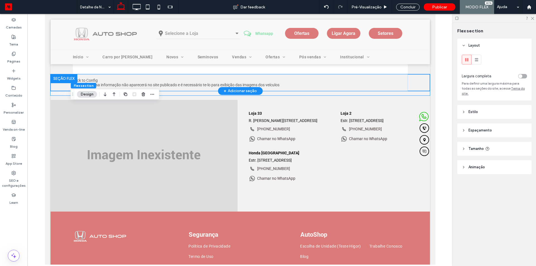
scroll to position [810, 0]
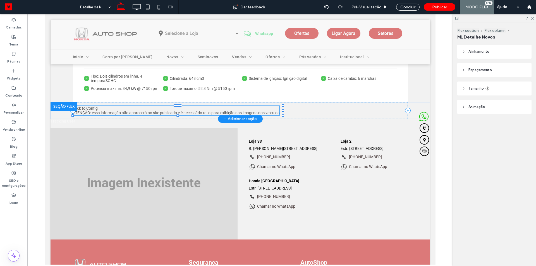
click at [184, 114] on span "Click to Config ATENÇÃO: essa informação não aparecerá no site publicado e é ne…" at bounding box center [176, 110] width 207 height 9
click at [89, 95] on button "Conteúdo" at bounding box center [90, 98] width 27 height 7
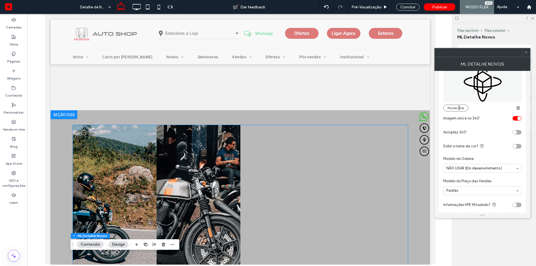
scroll to position [565, 0]
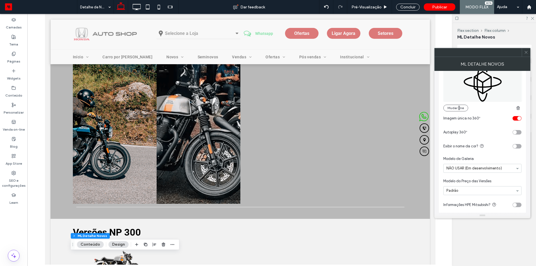
click at [484, 169] on input at bounding box center [480, 168] width 69 height 4
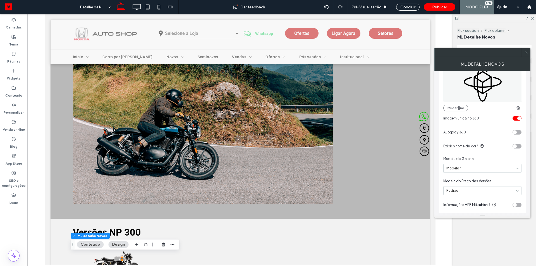
click at [527, 54] on icon at bounding box center [526, 52] width 4 height 4
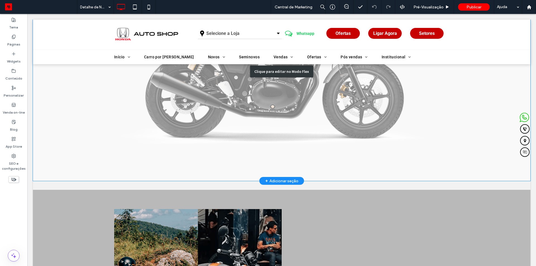
scroll to position [586, 0]
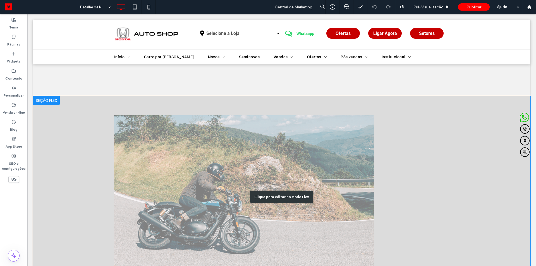
scroll to position [513, 0]
click at [168, 153] on div "Clique para editar no Modo Flex" at bounding box center [282, 197] width 498 height 202
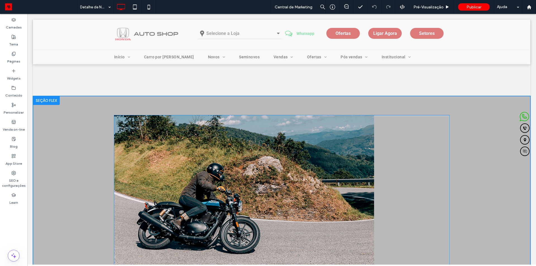
click at [168, 153] on img at bounding box center [244, 196] width 260 height 162
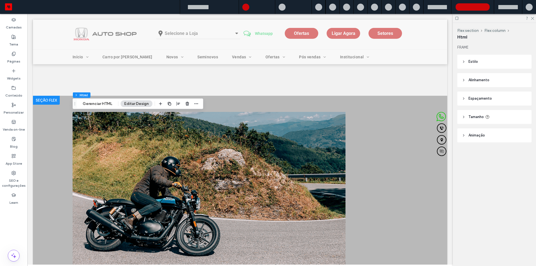
scroll to position [495, 0]
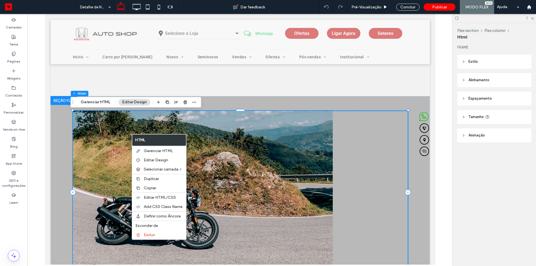
click at [373, 173] on div at bounding box center [240, 192] width 335 height 162
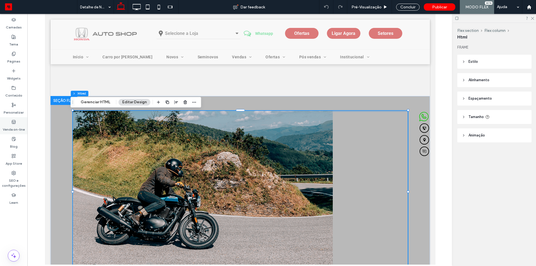
click at [122, 151] on img at bounding box center [203, 192] width 260 height 162
click at [382, 173] on div at bounding box center [240, 192] width 335 height 162
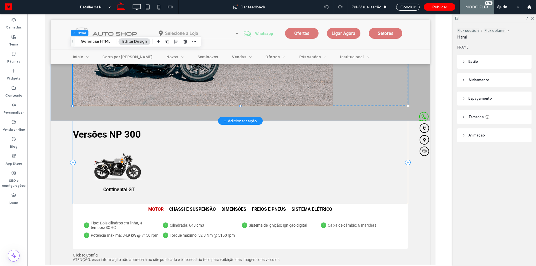
scroll to position [802, 0]
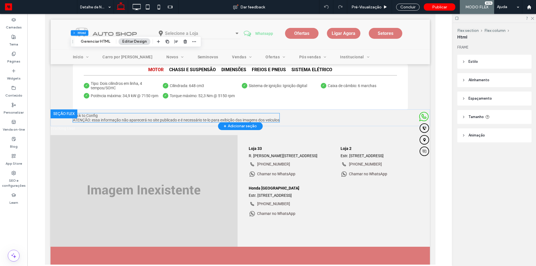
click at [203, 116] on div "Click to Config ATENÇÃO: essa informação não aparecerá no site publicado e é ne…" at bounding box center [176, 117] width 207 height 9
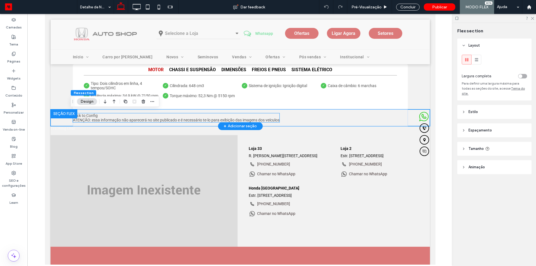
click at [178, 116] on div "Click to Config ATENÇÃO: essa informação não aparecerá no site publicado e é ne…" at bounding box center [176, 117] width 207 height 9
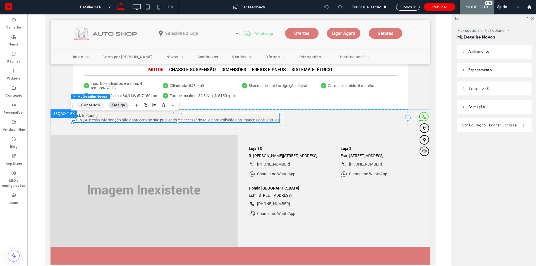
drag, startPoint x: 89, startPoint y: 104, endPoint x: 211, endPoint y: 110, distance: 121.6
click at [89, 104] on button "Conteúdo" at bounding box center [90, 105] width 27 height 7
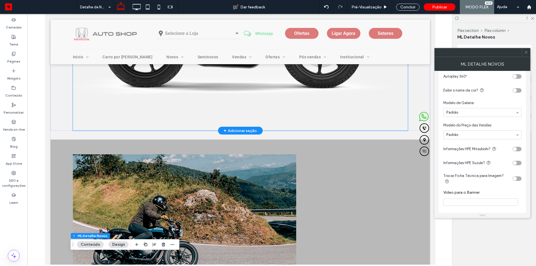
scroll to position [535, 0]
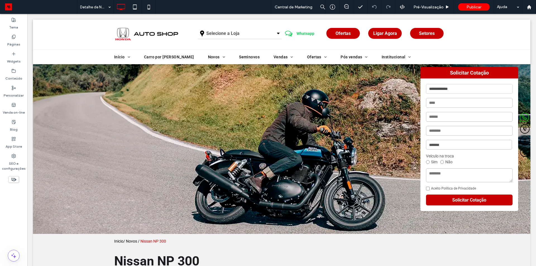
click at [64, 2] on link at bounding box center [40, 7] width 73 height 14
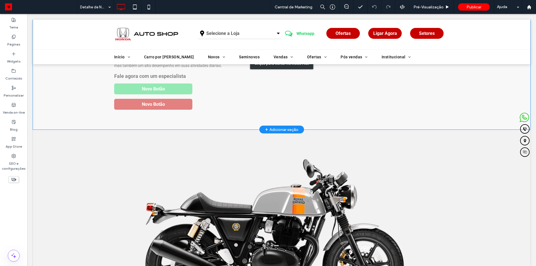
scroll to position [279, 0]
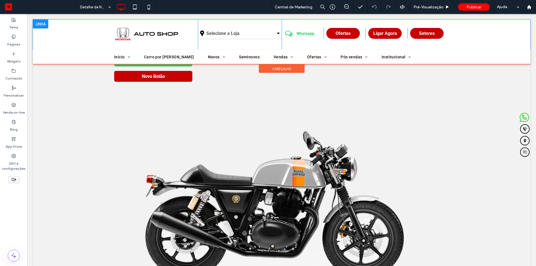
click at [72, 40] on div "Click To Paste Selecione a Loja Minas Gerais Rio de Janeiro Click To Paste Clic…" at bounding box center [282, 35] width 498 height 30
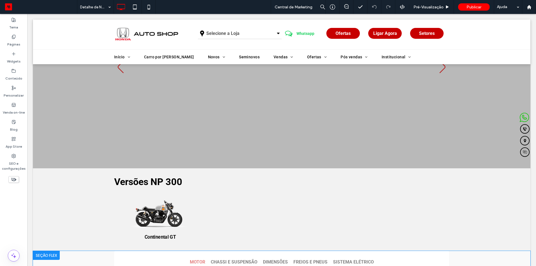
scroll to position [754, 0]
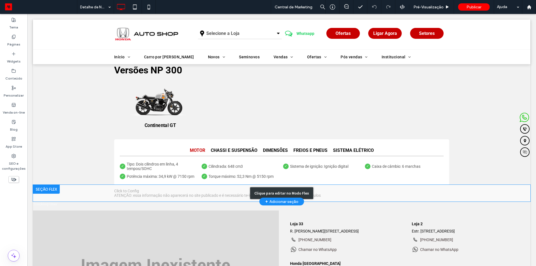
click at [138, 193] on div "Clique para editar no Modo Flex" at bounding box center [282, 193] width 498 height 17
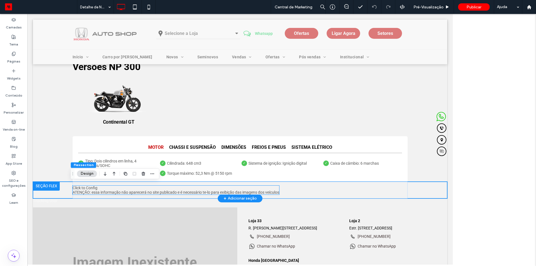
scroll to position [732, 0]
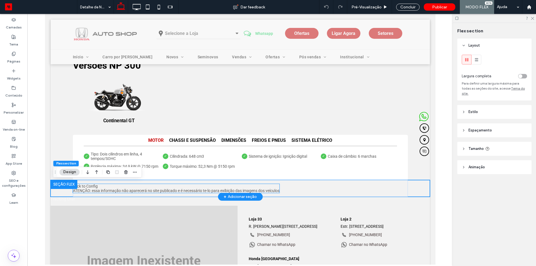
click at [138, 193] on span "Click to Config ATENÇÃO: essa informação não aparecerá no site publicado e é ne…" at bounding box center [176, 188] width 207 height 9
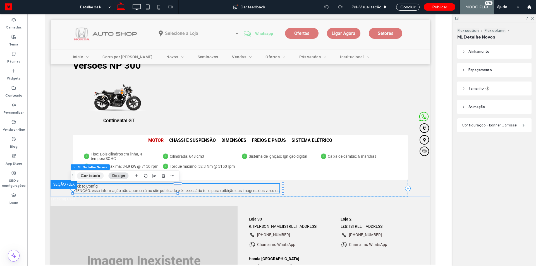
click at [94, 175] on button "Conteúdo" at bounding box center [90, 176] width 27 height 7
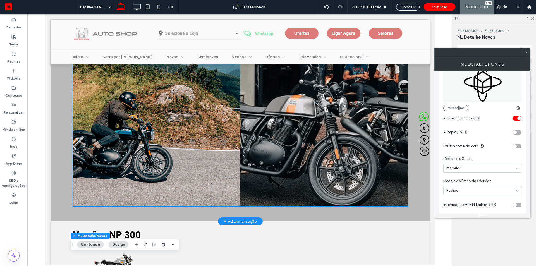
scroll to position [506, 0]
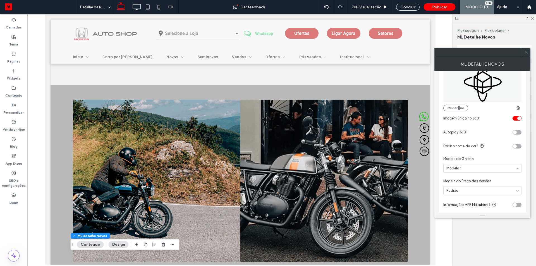
click at [525, 52] on icon at bounding box center [526, 52] width 4 height 4
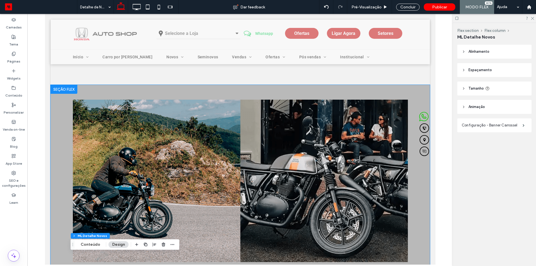
click at [199, 93] on div at bounding box center [240, 181] width 335 height 192
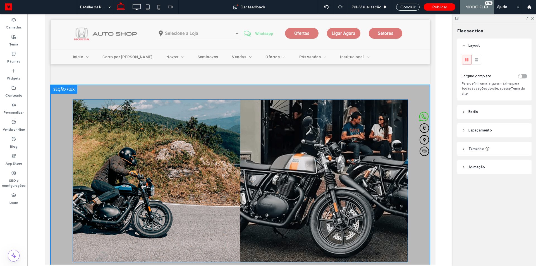
scroll to position [520, 0]
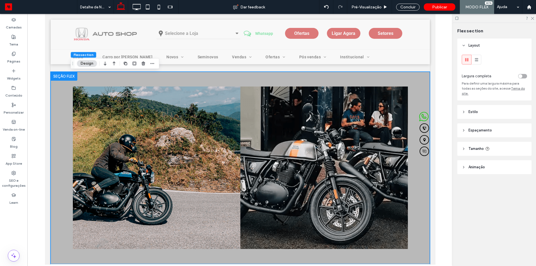
click at [499, 144] on header "Tamanho" at bounding box center [494, 149] width 74 height 14
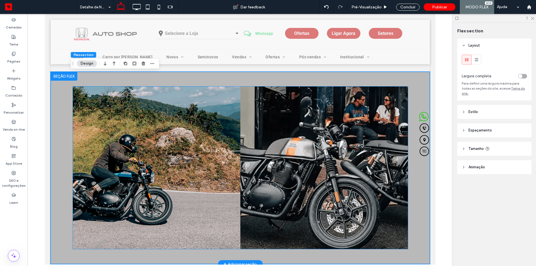
click at [294, 134] on img at bounding box center [324, 167] width 184 height 179
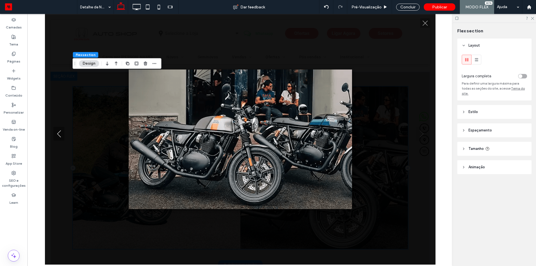
scroll to position [520, 0]
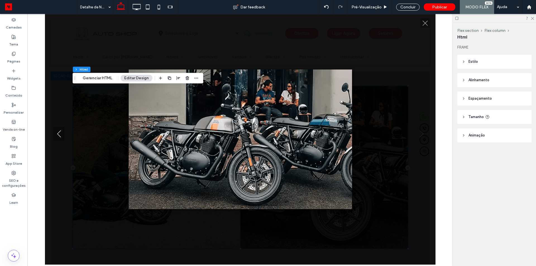
click at [389, 124] on div at bounding box center [240, 140] width 391 height 140
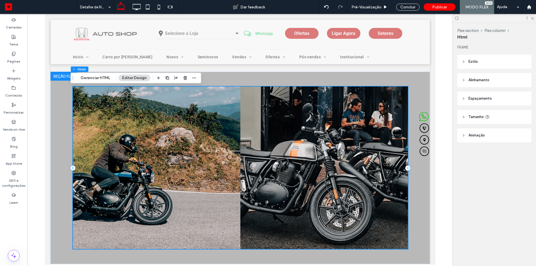
click at [500, 118] on header "Tamanho" at bounding box center [494, 117] width 74 height 14
click at [520, 147] on div "px" at bounding box center [523, 148] width 6 height 6
click at [525, 197] on div "A" at bounding box center [523, 197] width 8 height 10
type input "*"
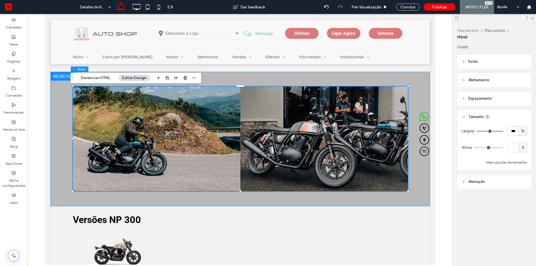
click at [470, 29] on button "Flex section" at bounding box center [467, 30] width 21 height 5
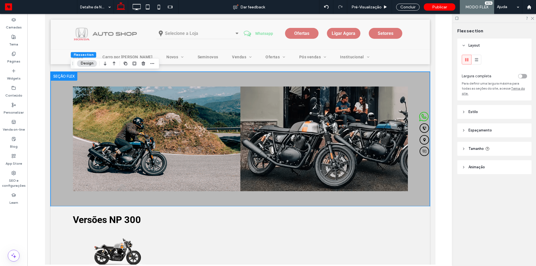
click at [523, 75] on div "toggle" at bounding box center [522, 76] width 9 height 4
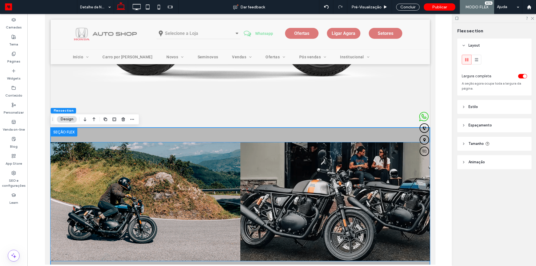
scroll to position [492, 0]
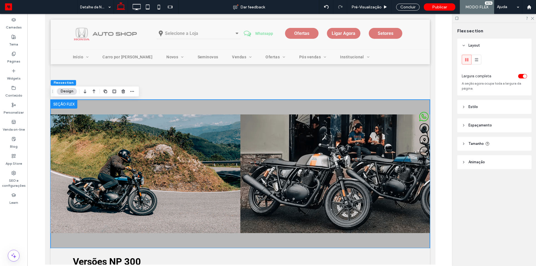
click at [477, 126] on span "Espaçamento" at bounding box center [479, 126] width 23 height 6
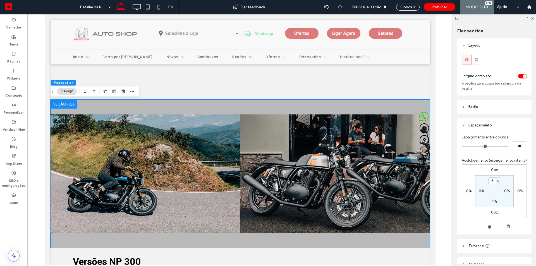
click at [489, 184] on input "*" at bounding box center [492, 180] width 7 height 7
type input "*"
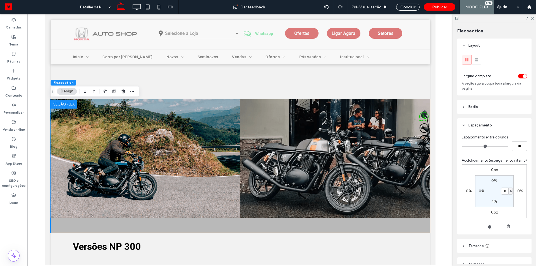
type input "*"
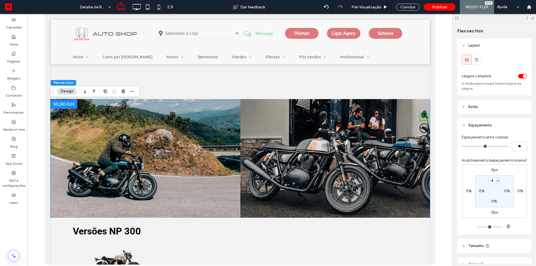
type input "*"
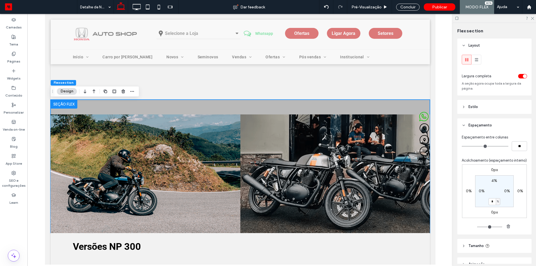
type input "*"
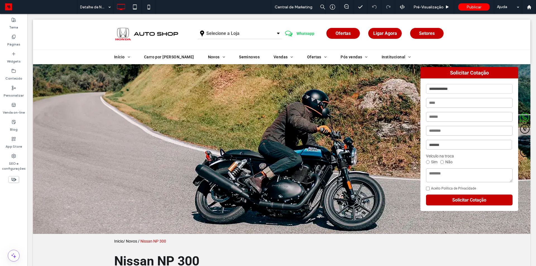
scroll to position [530, 0]
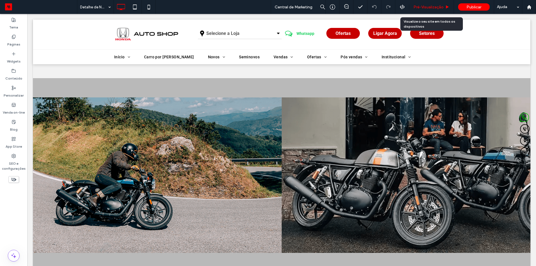
click at [426, 8] on span "Pré-Visualizaçāo" at bounding box center [428, 7] width 30 height 5
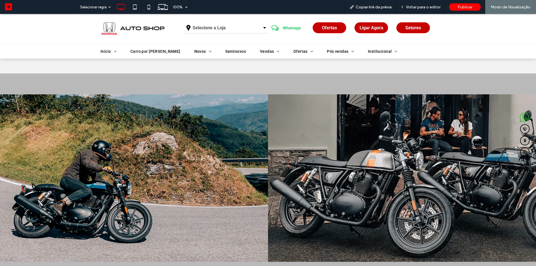
scroll to position [477, 0]
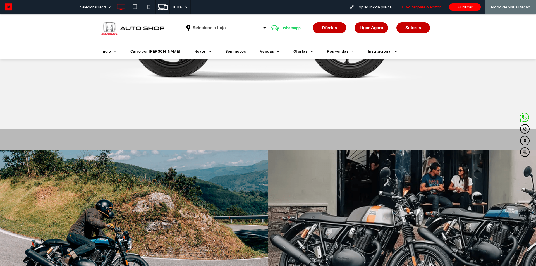
click at [415, 5] on span "Voltar para o editor" at bounding box center [423, 7] width 35 height 5
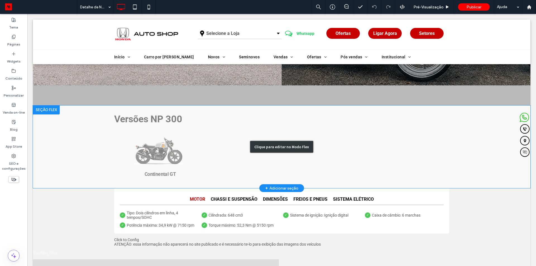
scroll to position [838, 0]
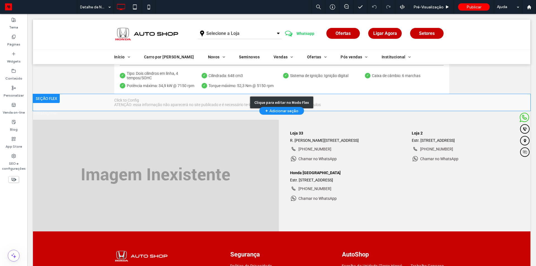
click at [165, 102] on div "Clique para editar no Modo Flex" at bounding box center [282, 102] width 498 height 17
click at [165, 102] on span "Click to Config ATENÇÃO: essa informação não aparecerá no site publicado e é ne…" at bounding box center [217, 102] width 207 height 9
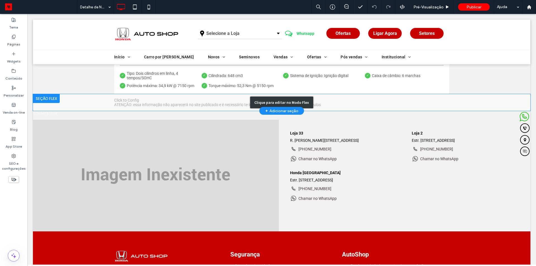
click at [165, 102] on span "Click to Config ATENÇÃO: essa informação não aparecerá no site publicado e é ne…" at bounding box center [217, 102] width 207 height 9
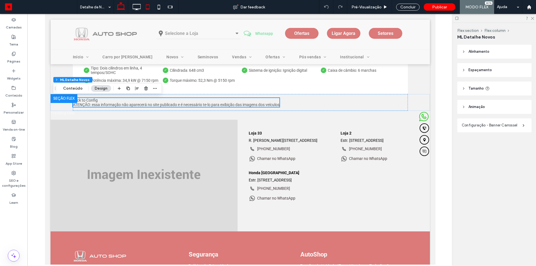
click at [149, 6] on icon at bounding box center [147, 6] width 11 height 11
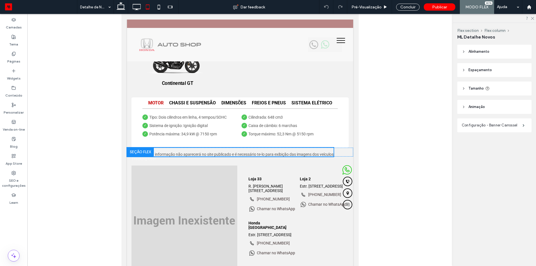
scroll to position [602, 0]
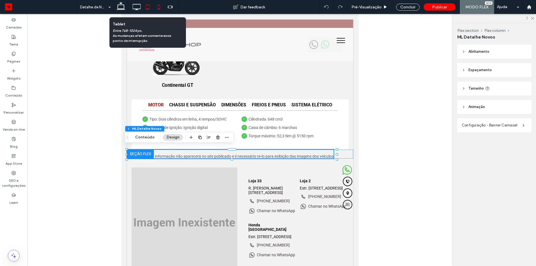
click at [156, 6] on icon at bounding box center [158, 6] width 11 height 11
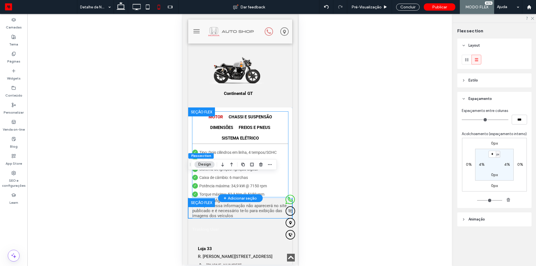
scroll to position [827, 0]
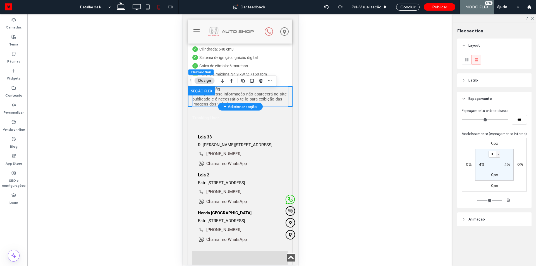
click at [259, 93] on div "Click to Config ATENÇÃO: essa informação não aparecerá no site publicado e é ne…" at bounding box center [240, 97] width 96 height 20
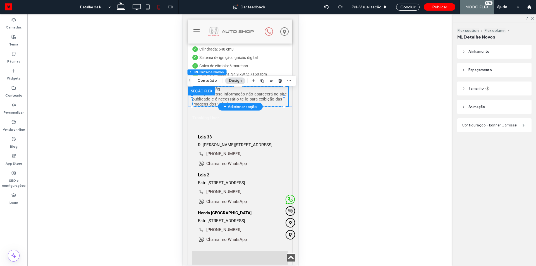
click at [250, 99] on span "Click to Config ATENÇÃO: essa informação não aparecerá no site publicado e é ne…" at bounding box center [239, 97] width 94 height 20
click at [202, 79] on button "Conteúdo" at bounding box center [207, 80] width 27 height 7
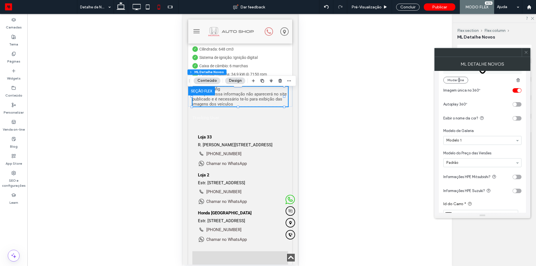
scroll to position [289, 0]
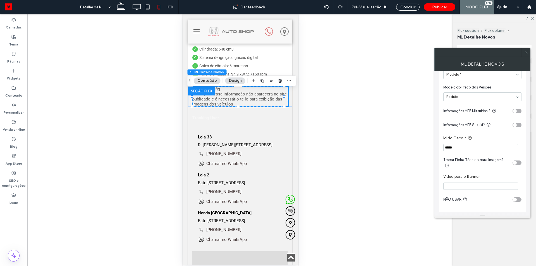
click at [460, 147] on input "*****" at bounding box center [480, 147] width 75 height 7
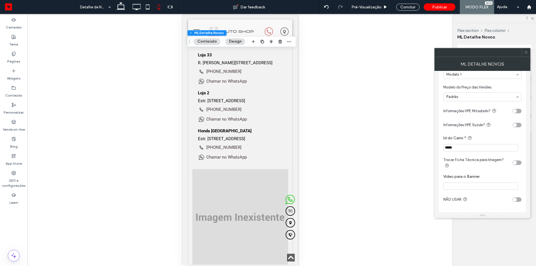
type input "*****"
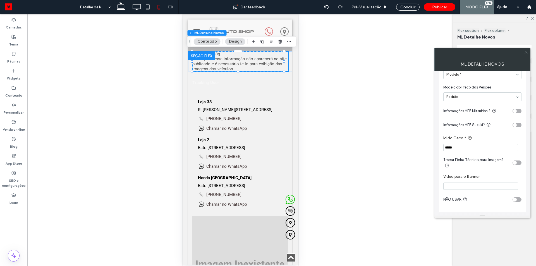
scroll to position [736, 0]
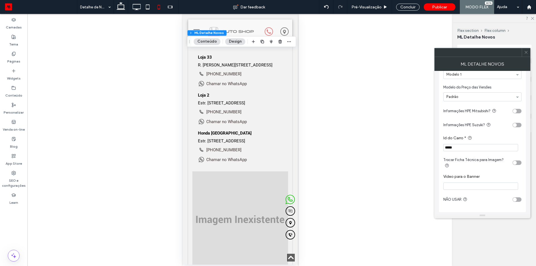
click at [527, 52] on icon at bounding box center [526, 52] width 4 height 4
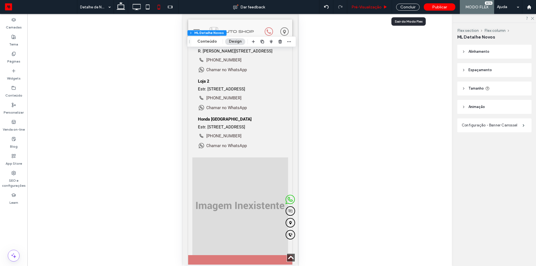
scroll to position [725, 0]
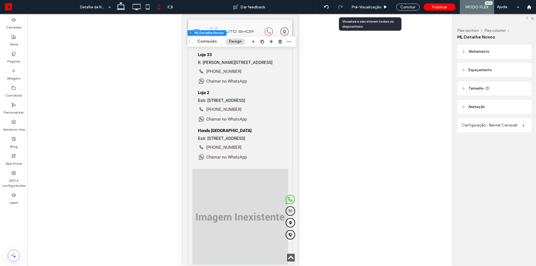
click at [372, 6] on span "Pré-Visualizaçāo" at bounding box center [367, 7] width 30 height 5
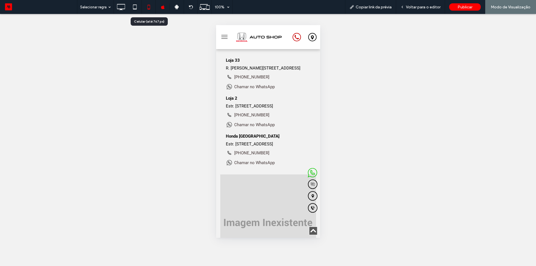
click at [151, 9] on icon at bounding box center [148, 6] width 11 height 11
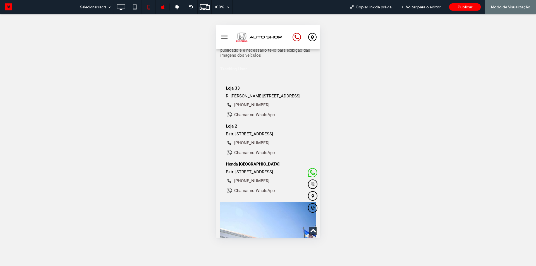
scroll to position [585, 0]
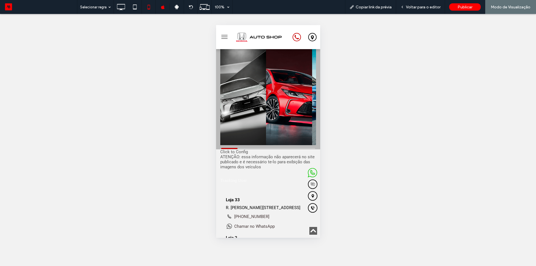
click at [255, 162] on span "Click to Config ATENÇÃO: essa informação não aparecerá no site publicado e é ne…" at bounding box center [267, 159] width 94 height 20
click at [423, 7] on span "Voltar para o editor" at bounding box center [423, 7] width 35 height 5
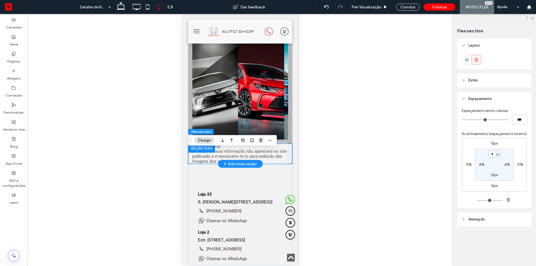
click at [205, 160] on span "Click to Config ATENÇÃO: essa informação não aparecerá no site publicado e é ne…" at bounding box center [239, 154] width 94 height 20
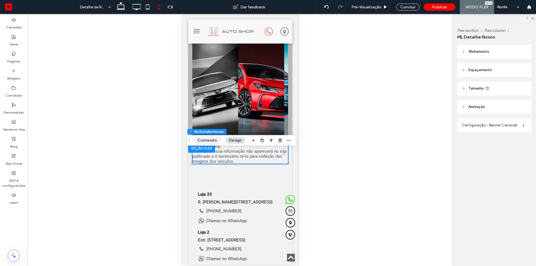
click at [207, 140] on button "Conteúdo" at bounding box center [207, 140] width 27 height 7
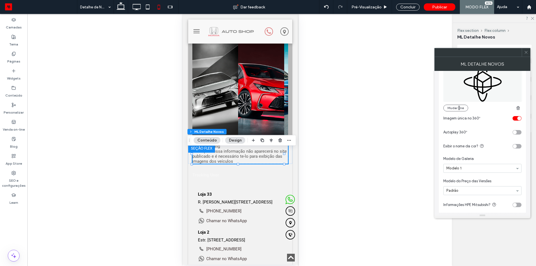
scroll to position [289, 0]
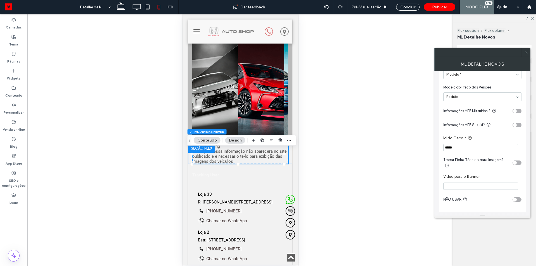
click at [465, 147] on input "*****" at bounding box center [480, 147] width 75 height 7
type input "*****"
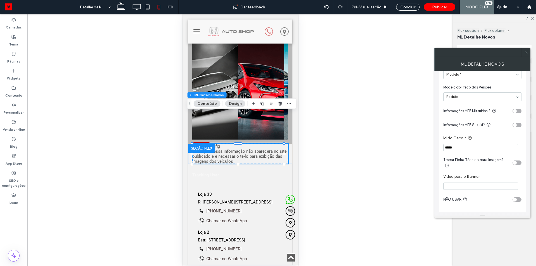
scroll to position [589, 0]
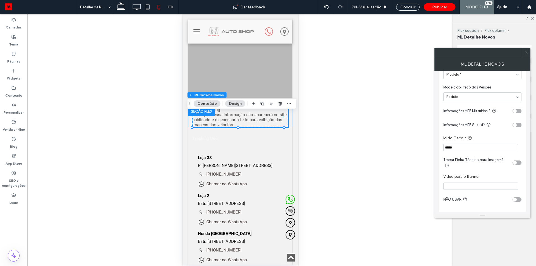
click at [528, 51] on icon at bounding box center [526, 52] width 4 height 4
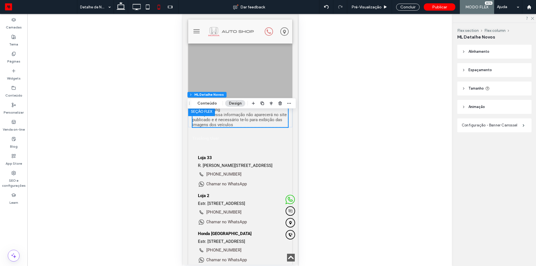
scroll to position [589, 0]
